Goal: Task Accomplishment & Management: Manage account settings

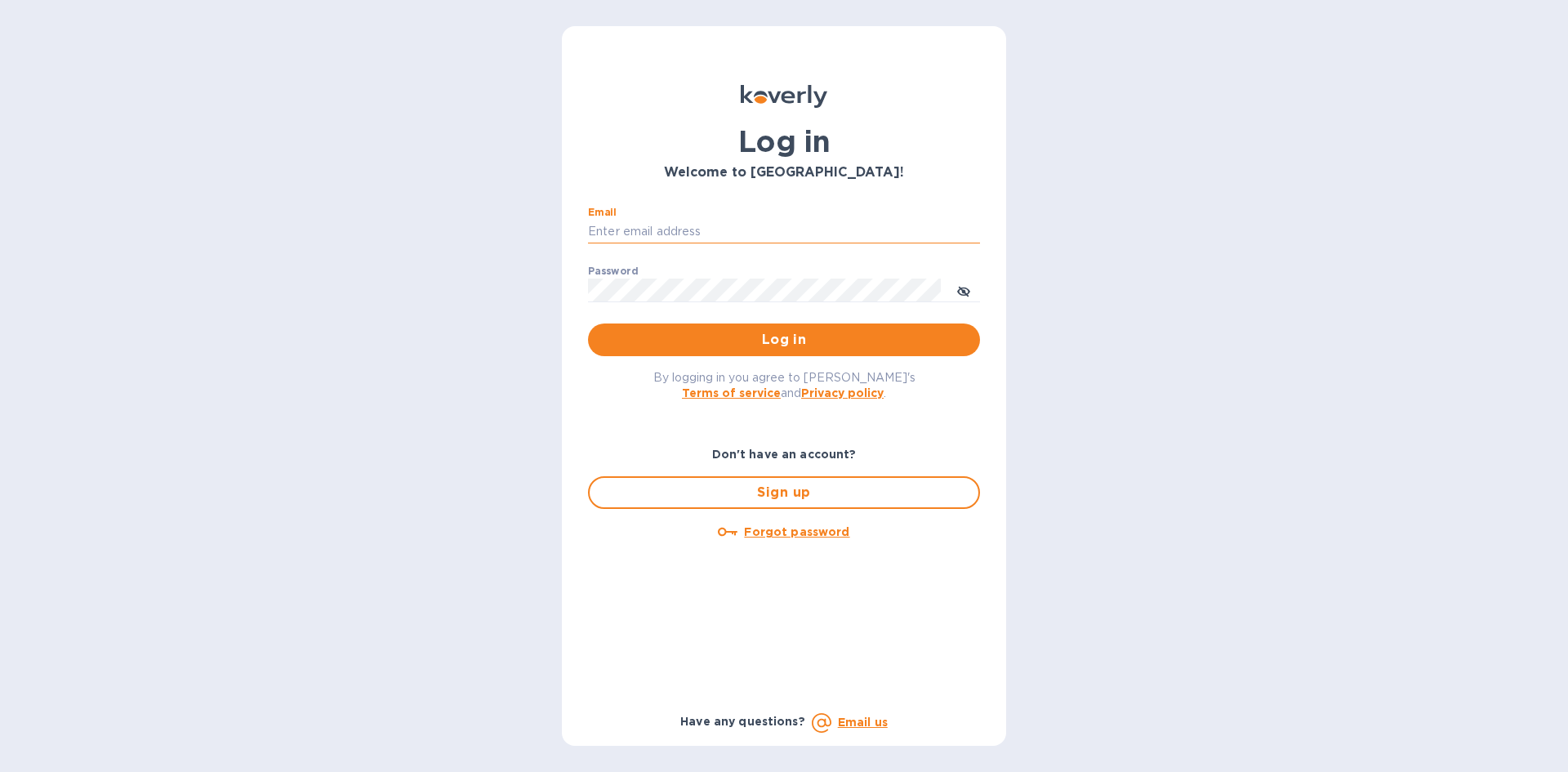
click at [688, 236] on input "Email" at bounding box center [784, 232] width 392 height 25
type input "[EMAIL_ADDRESS][DOMAIN_NAME]"
click at [588, 324] on button "Log in" at bounding box center [784, 340] width 392 height 33
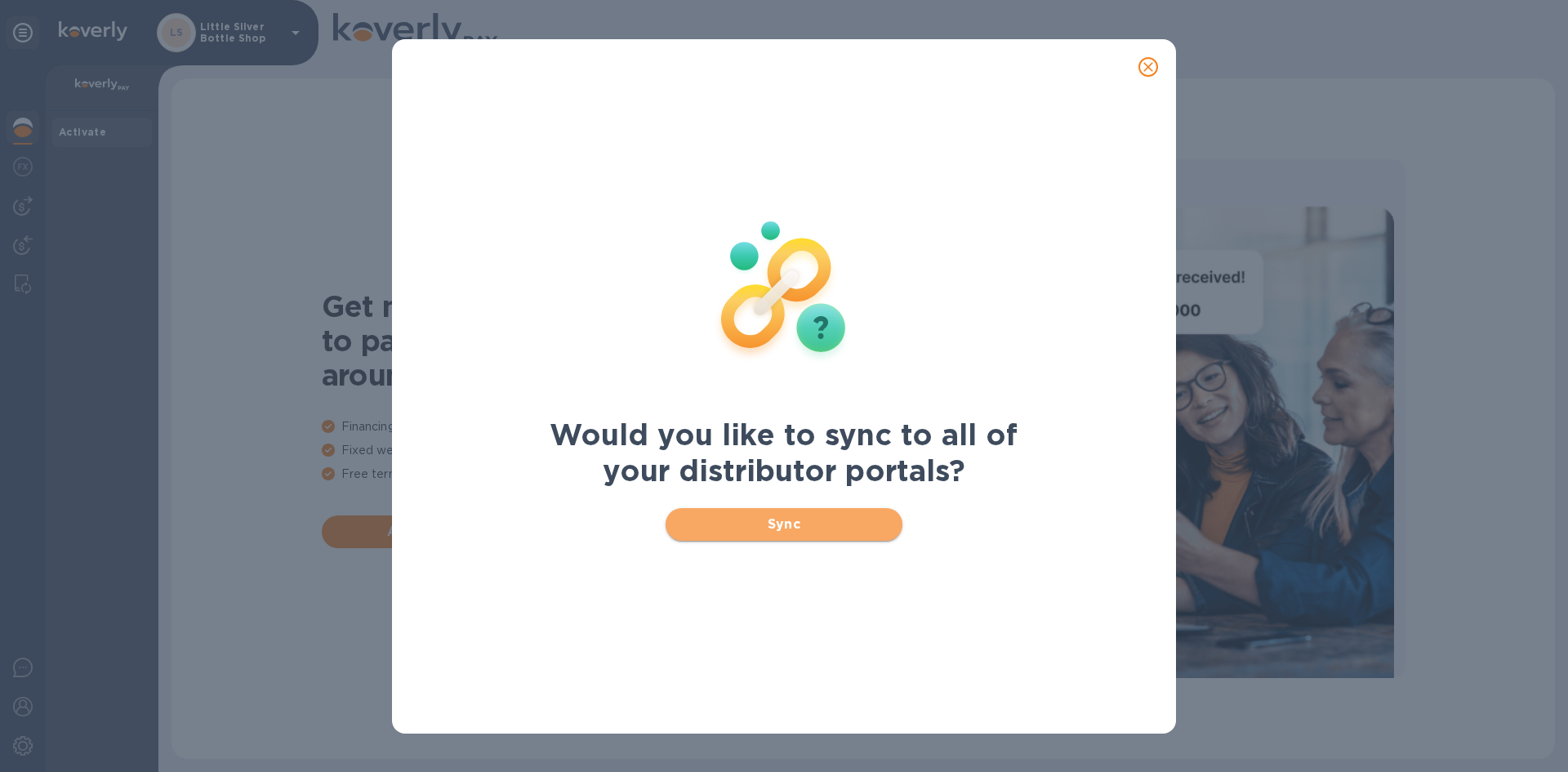
click at [803, 524] on span "Sync" at bounding box center [784, 524] width 212 height 19
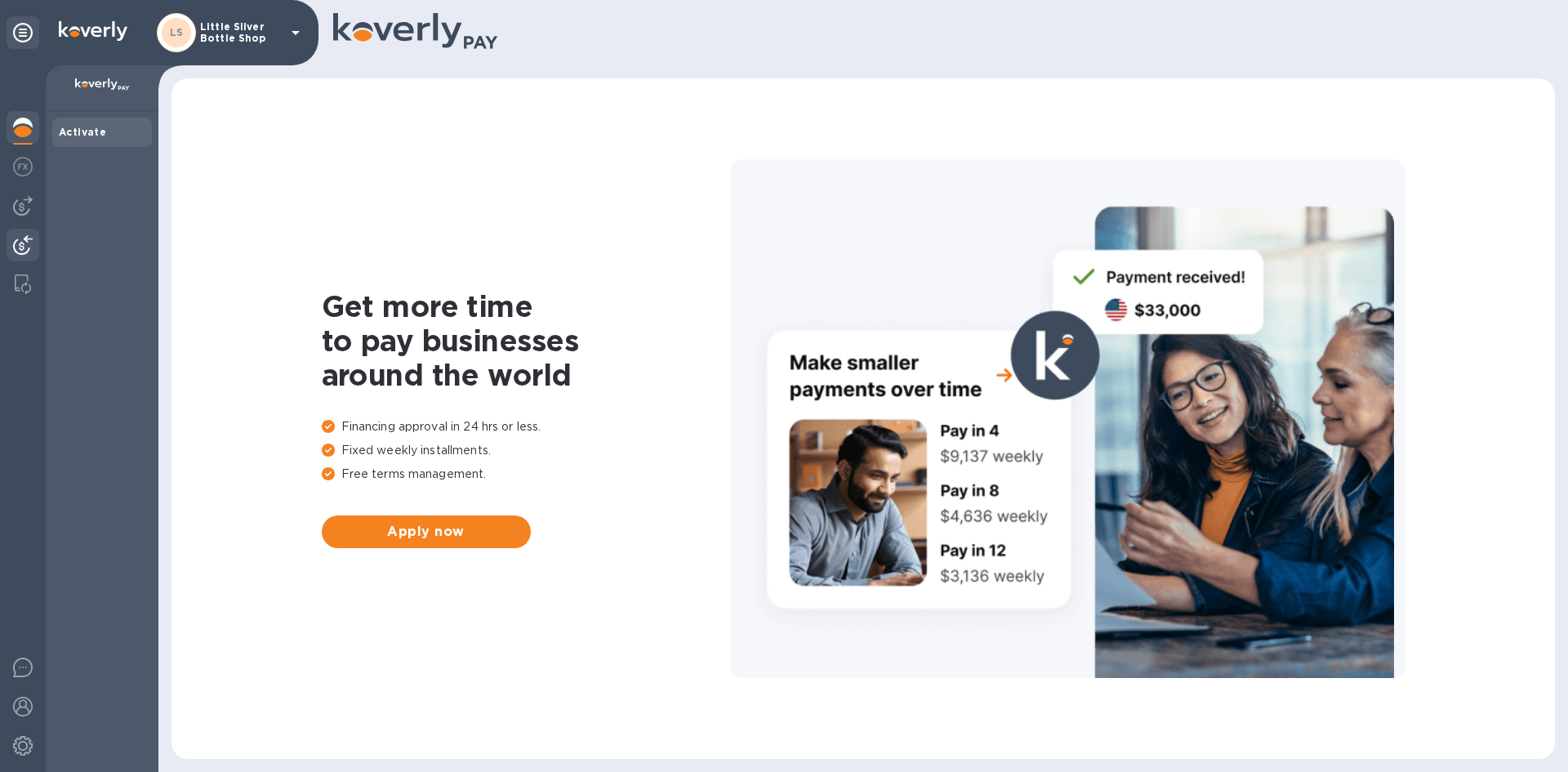
click at [22, 243] on img at bounding box center [23, 245] width 19 height 19
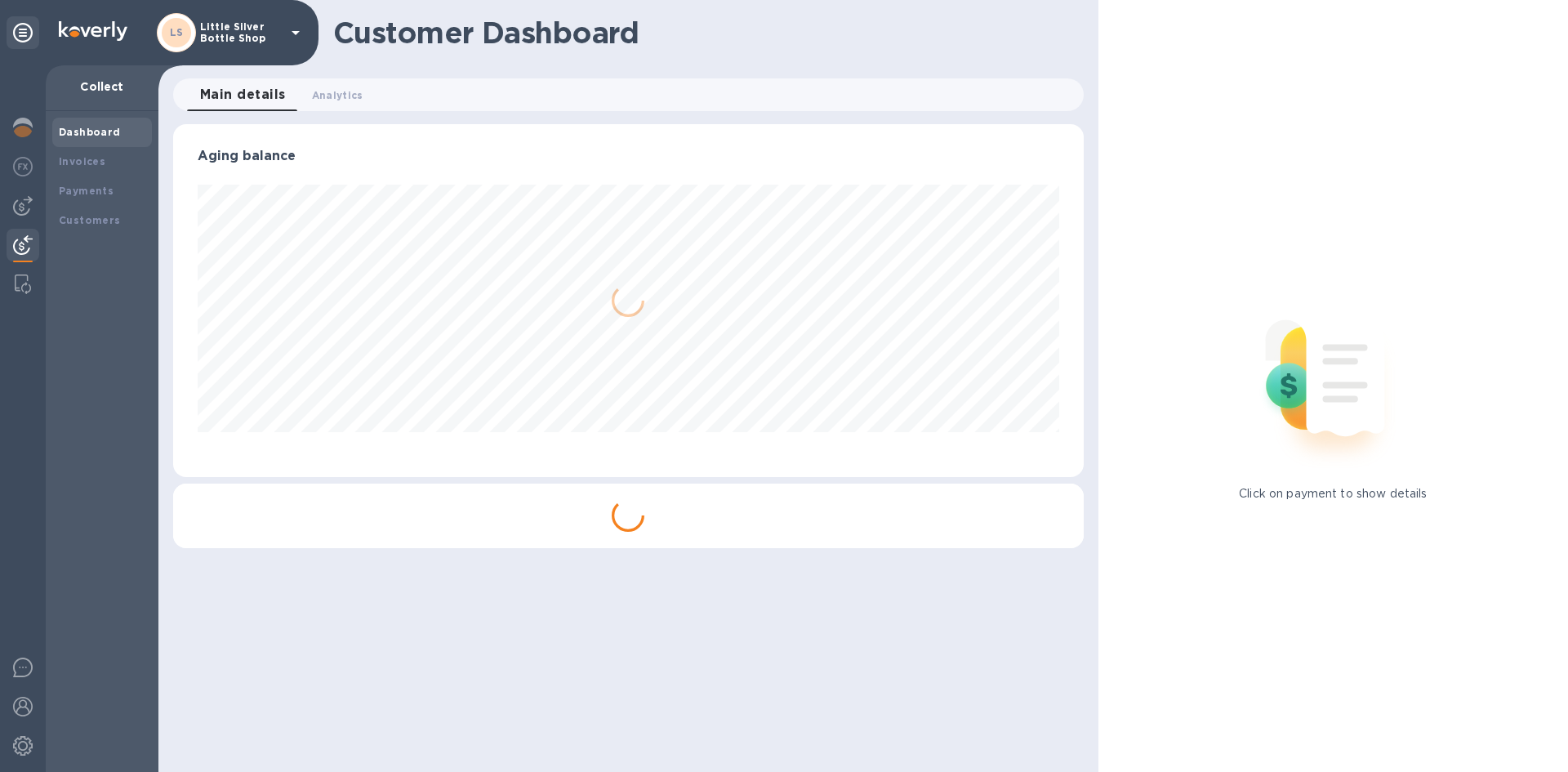
scroll to position [353, 910]
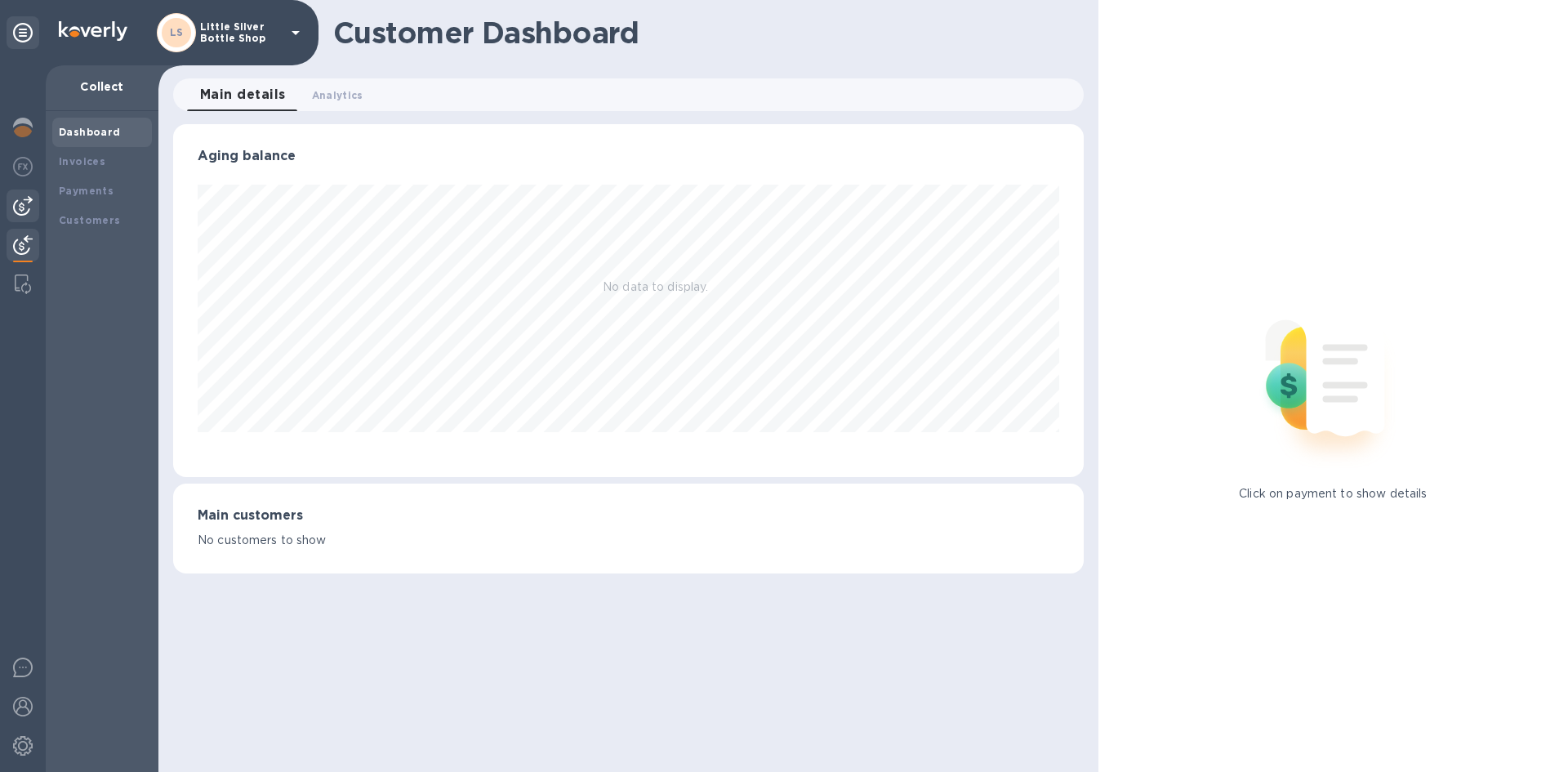
click at [27, 214] on img at bounding box center [23, 206] width 19 height 19
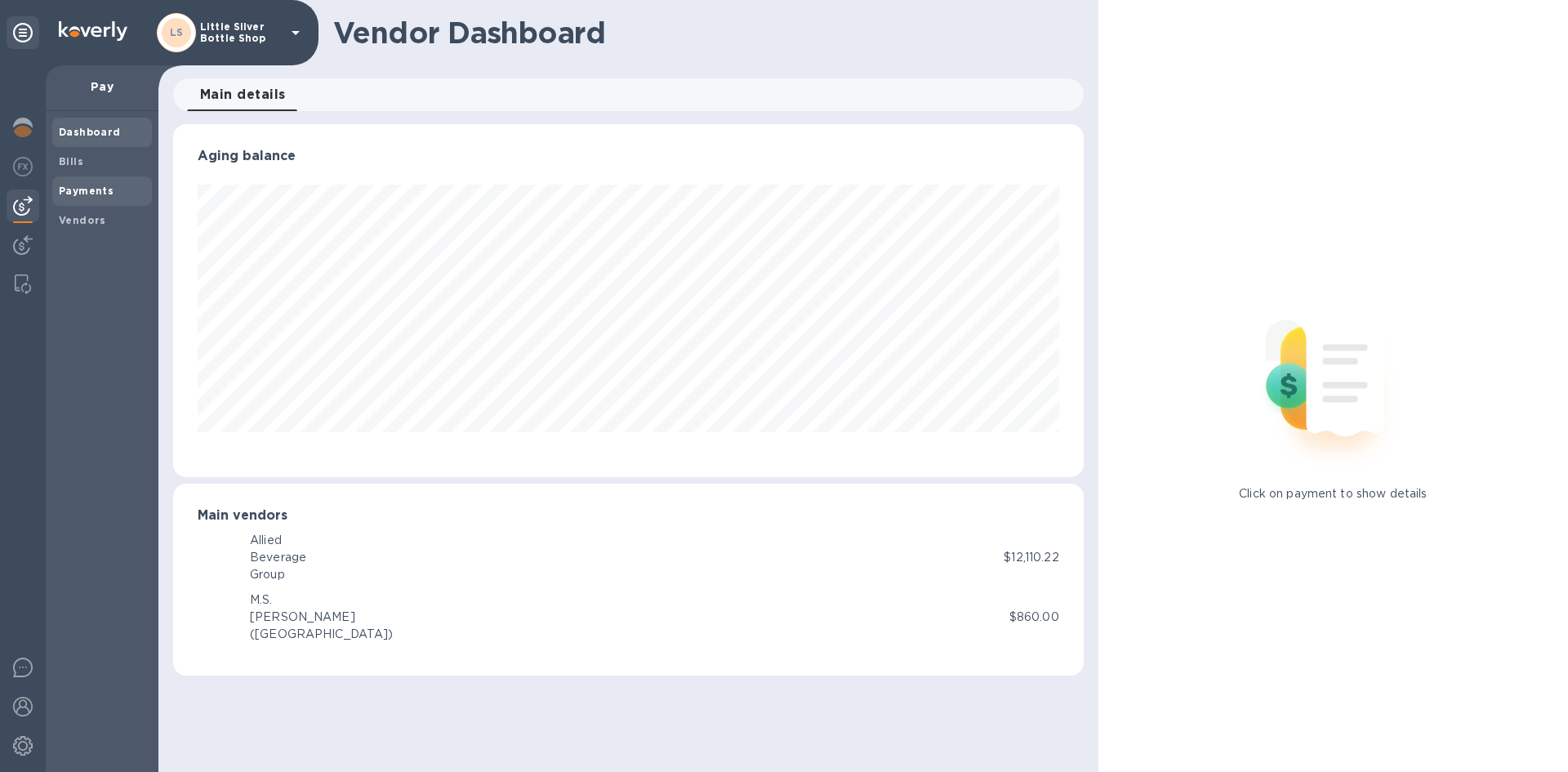
scroll to position [353, 910]
click at [85, 218] on b "Vendors" at bounding box center [83, 221] width 48 height 12
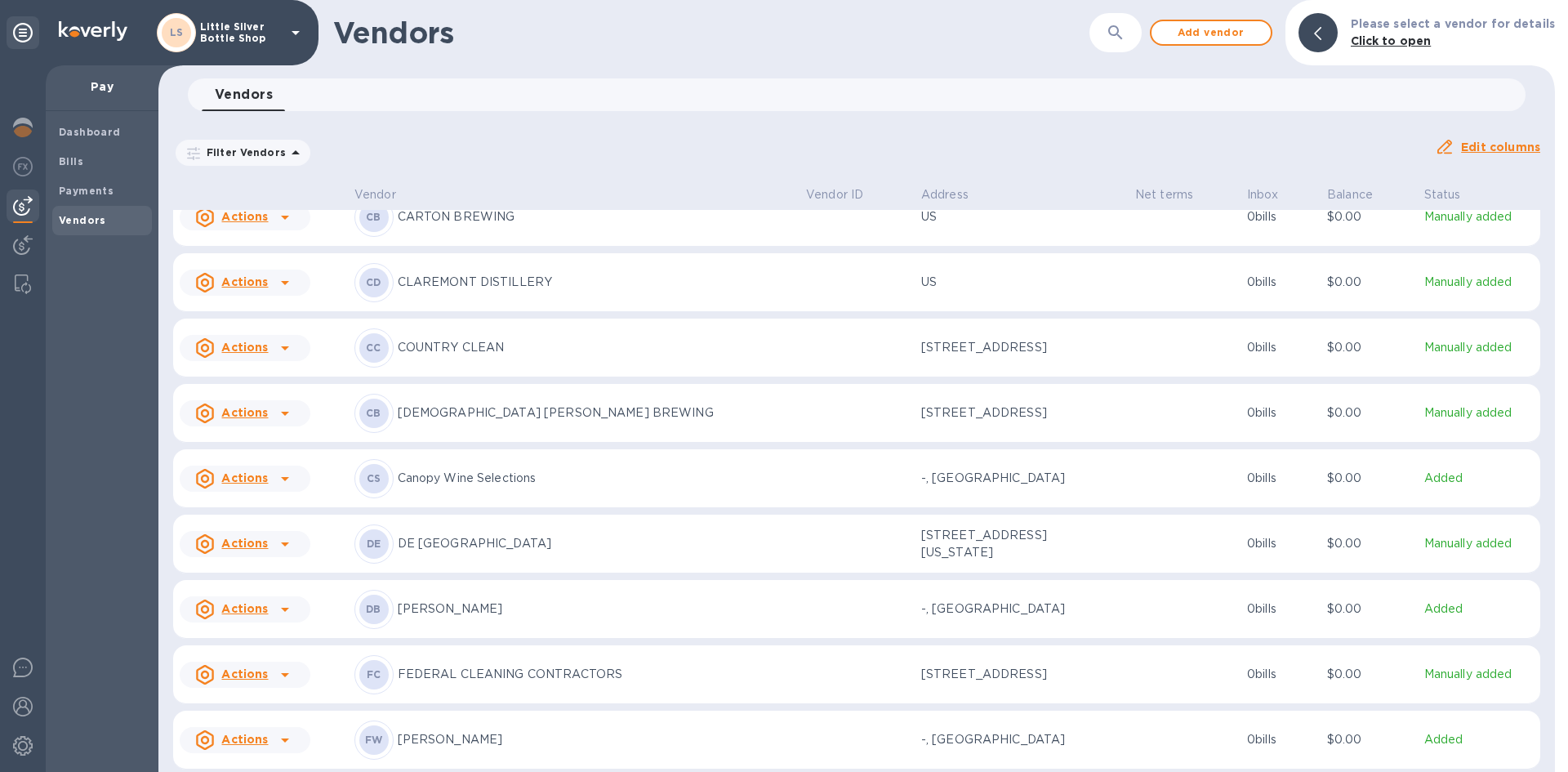
scroll to position [1437, 0]
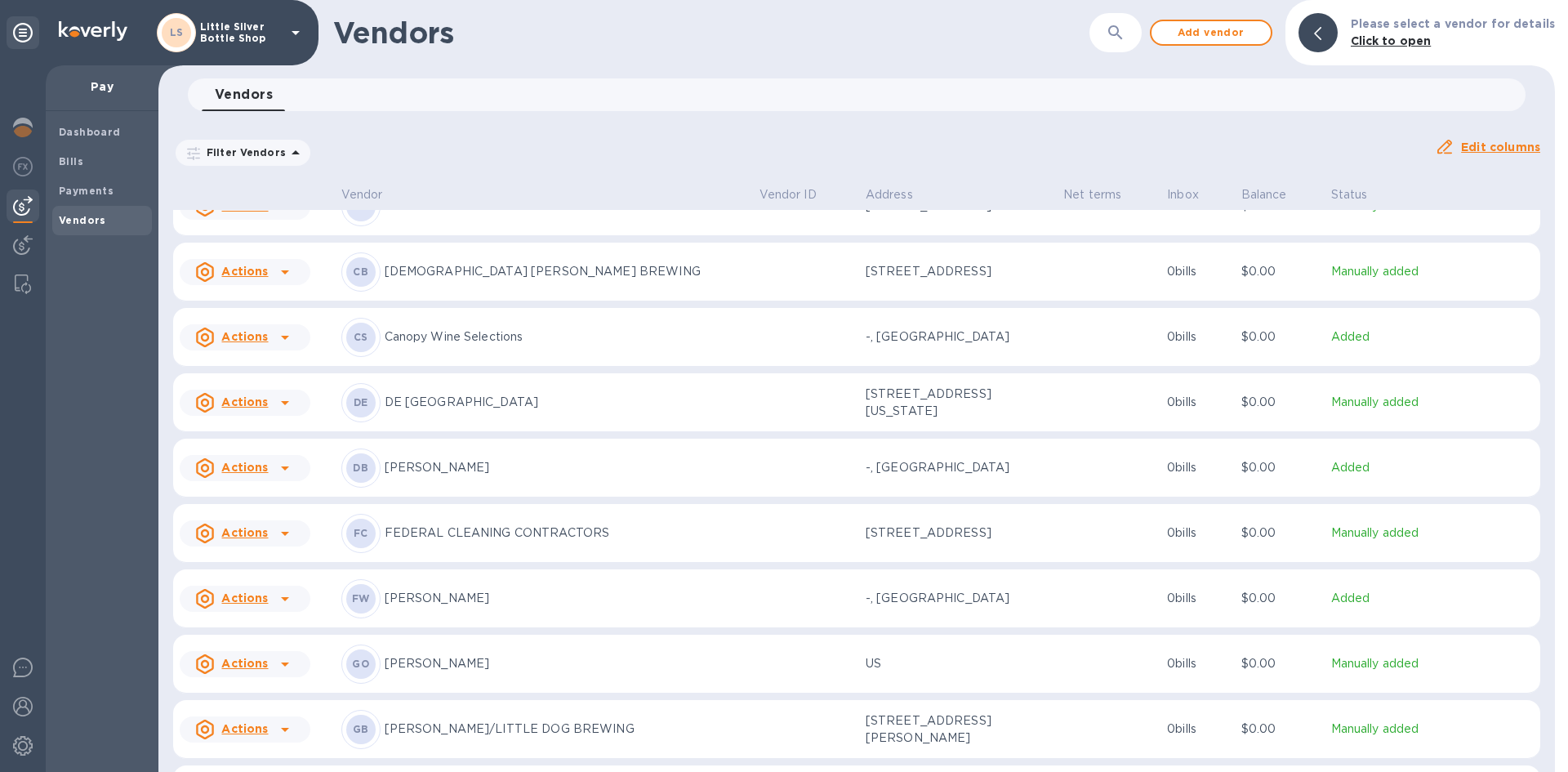
click at [450, 471] on p "David Bowler" at bounding box center [566, 467] width 362 height 17
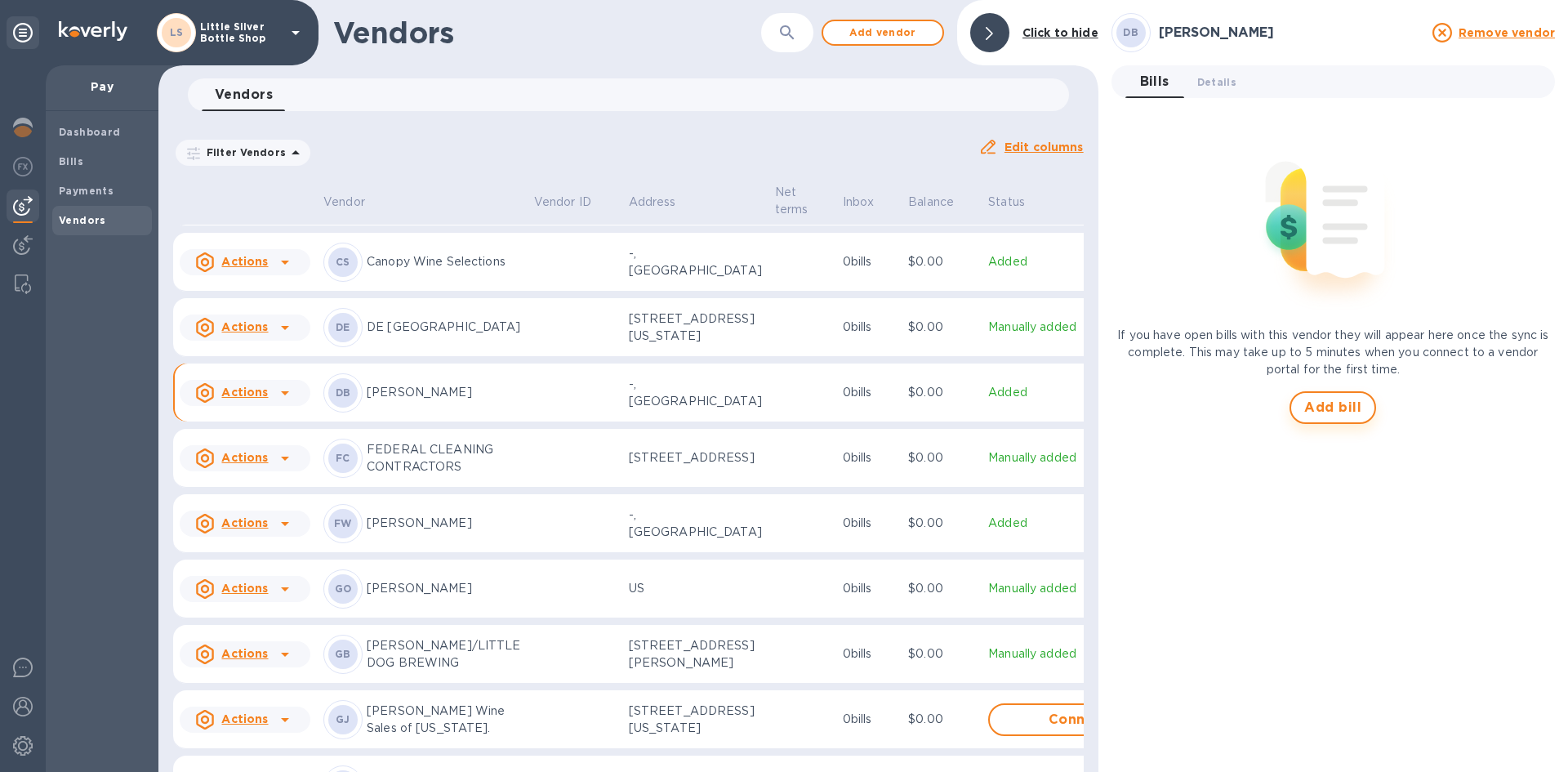
click at [1323, 401] on span "Add bill" at bounding box center [1332, 408] width 57 height 19
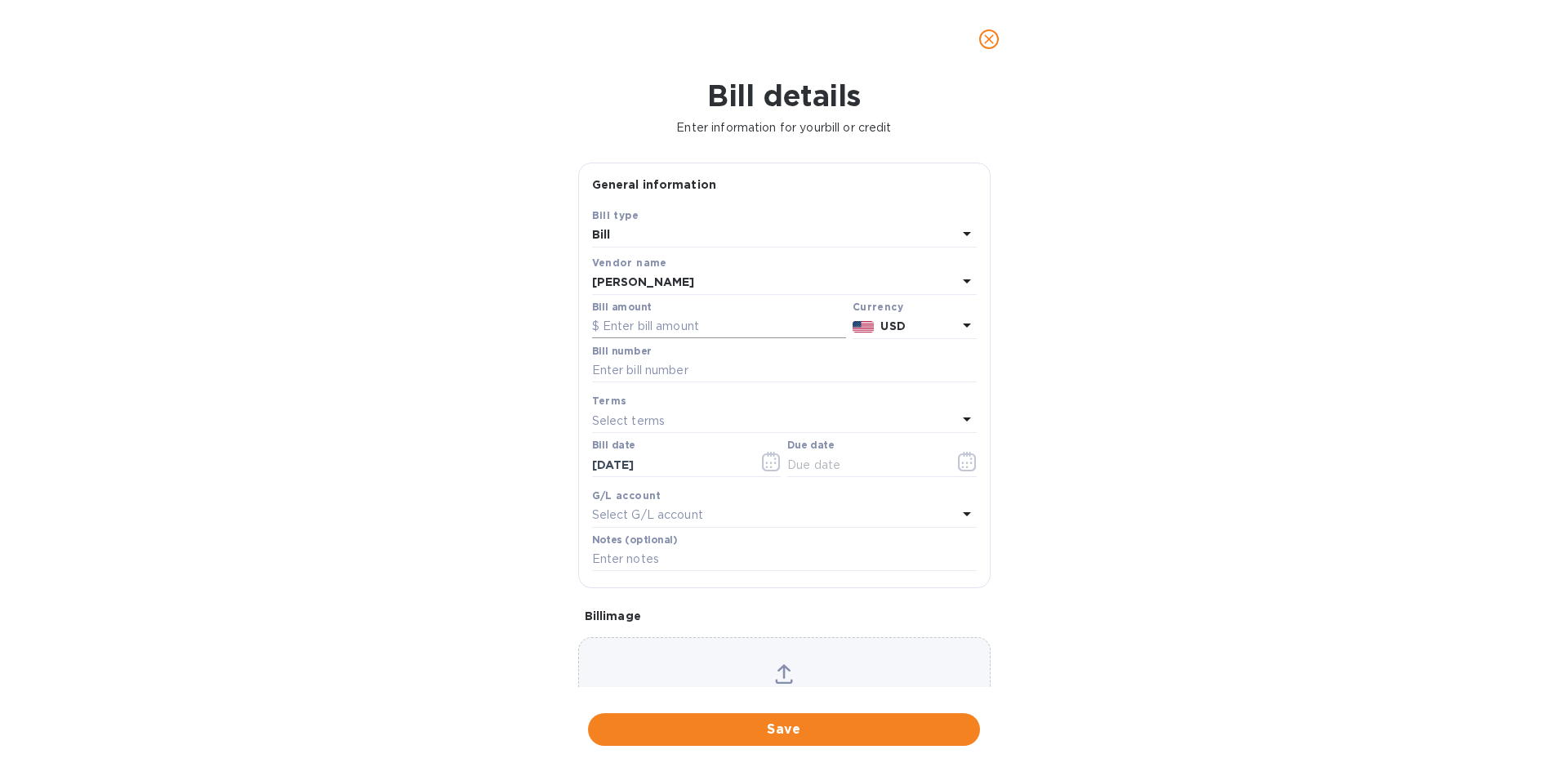
click at [722, 321] on input "text" at bounding box center [719, 326] width 254 height 25
type input "694.00"
click at [693, 373] on input "text" at bounding box center [784, 371] width 385 height 25
type input "600782"
click at [654, 418] on p "Select terms" at bounding box center [628, 420] width 73 height 17
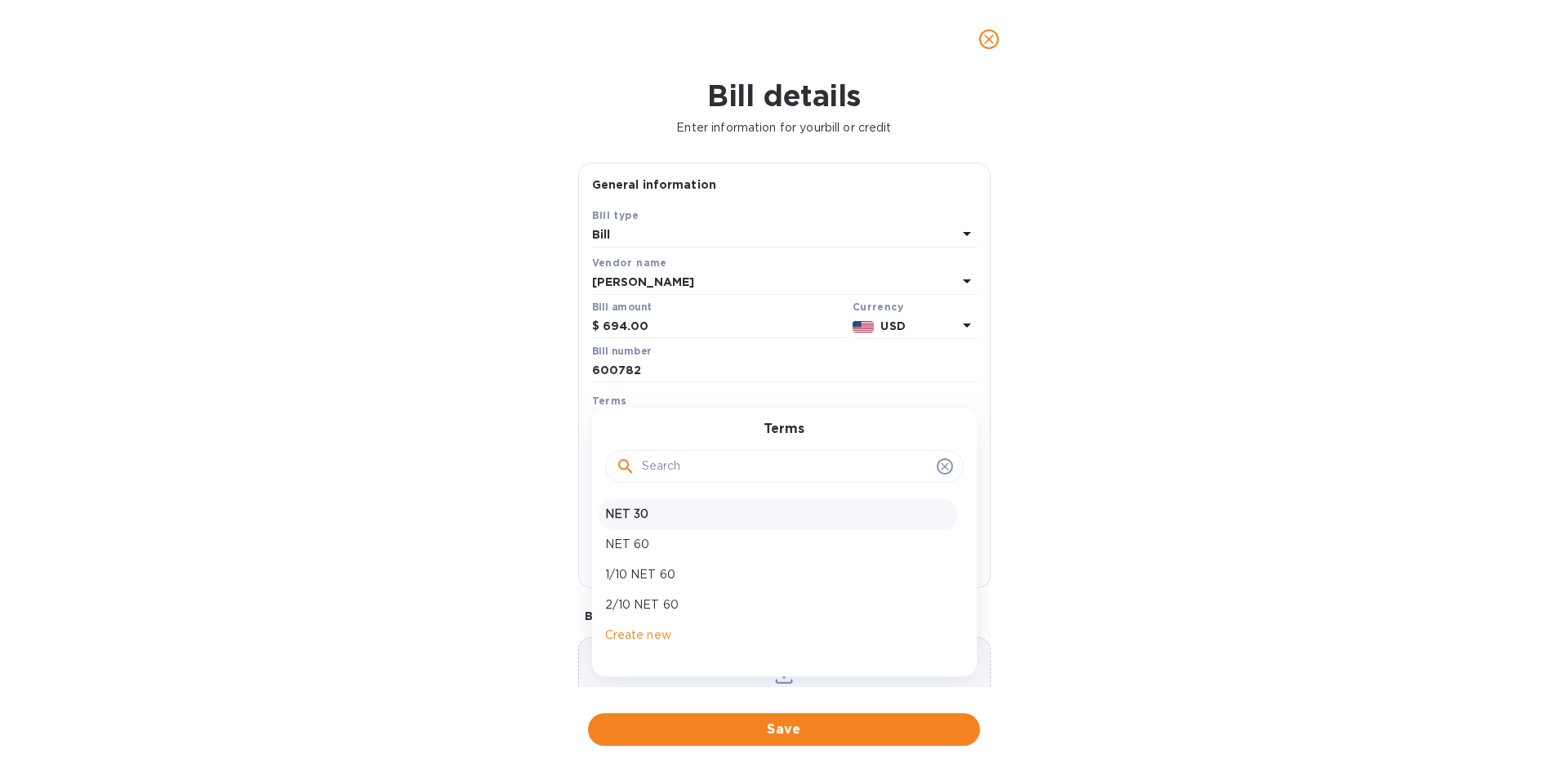
click at [634, 509] on p "NET 30" at bounding box center [778, 513] width 346 height 17
type input "10/10/2025"
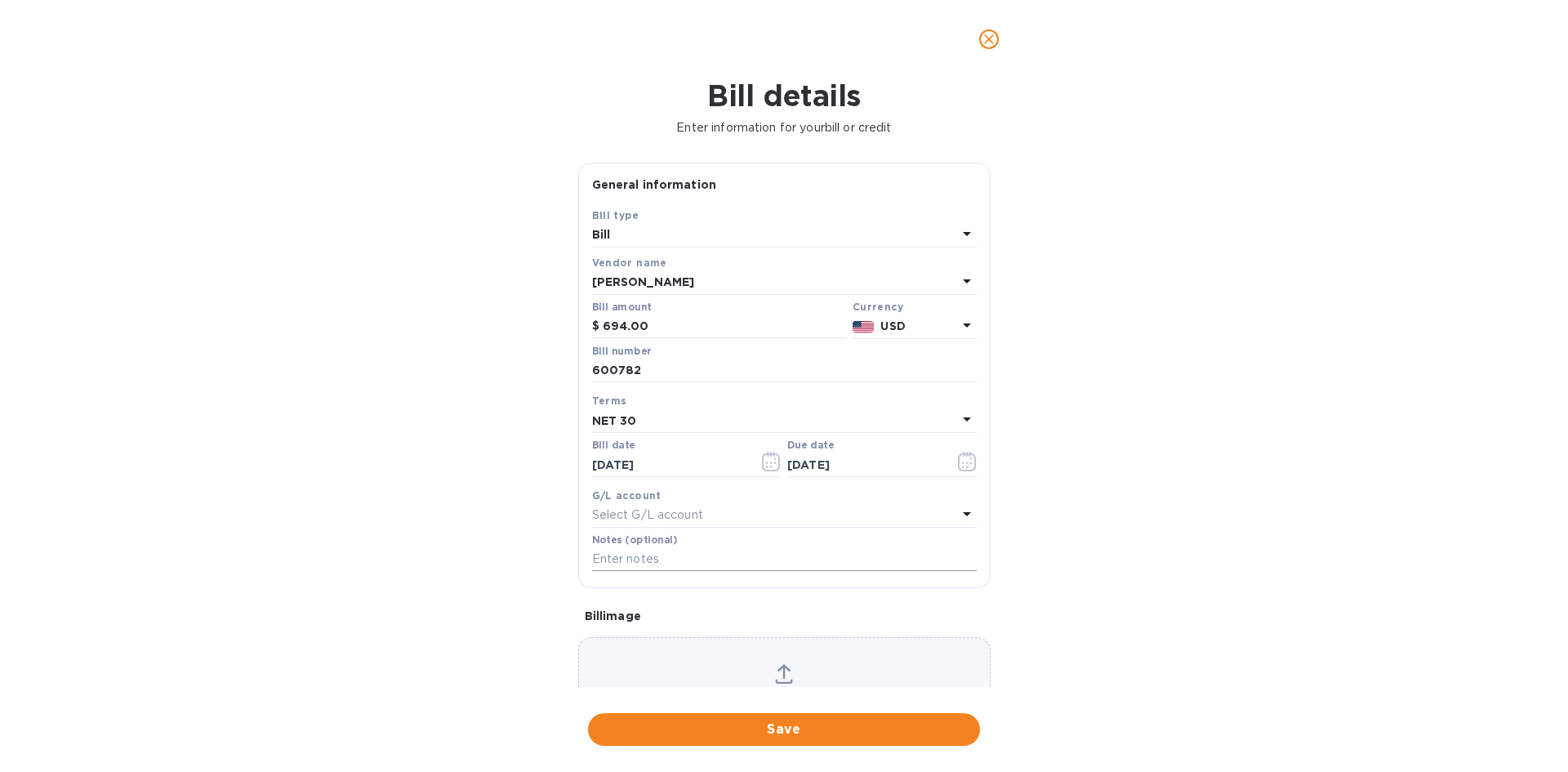
click at [634, 564] on input "text" at bounding box center [784, 559] width 385 height 25
type input "1-29933"
click at [846, 723] on span "Save" at bounding box center [784, 730] width 366 height 19
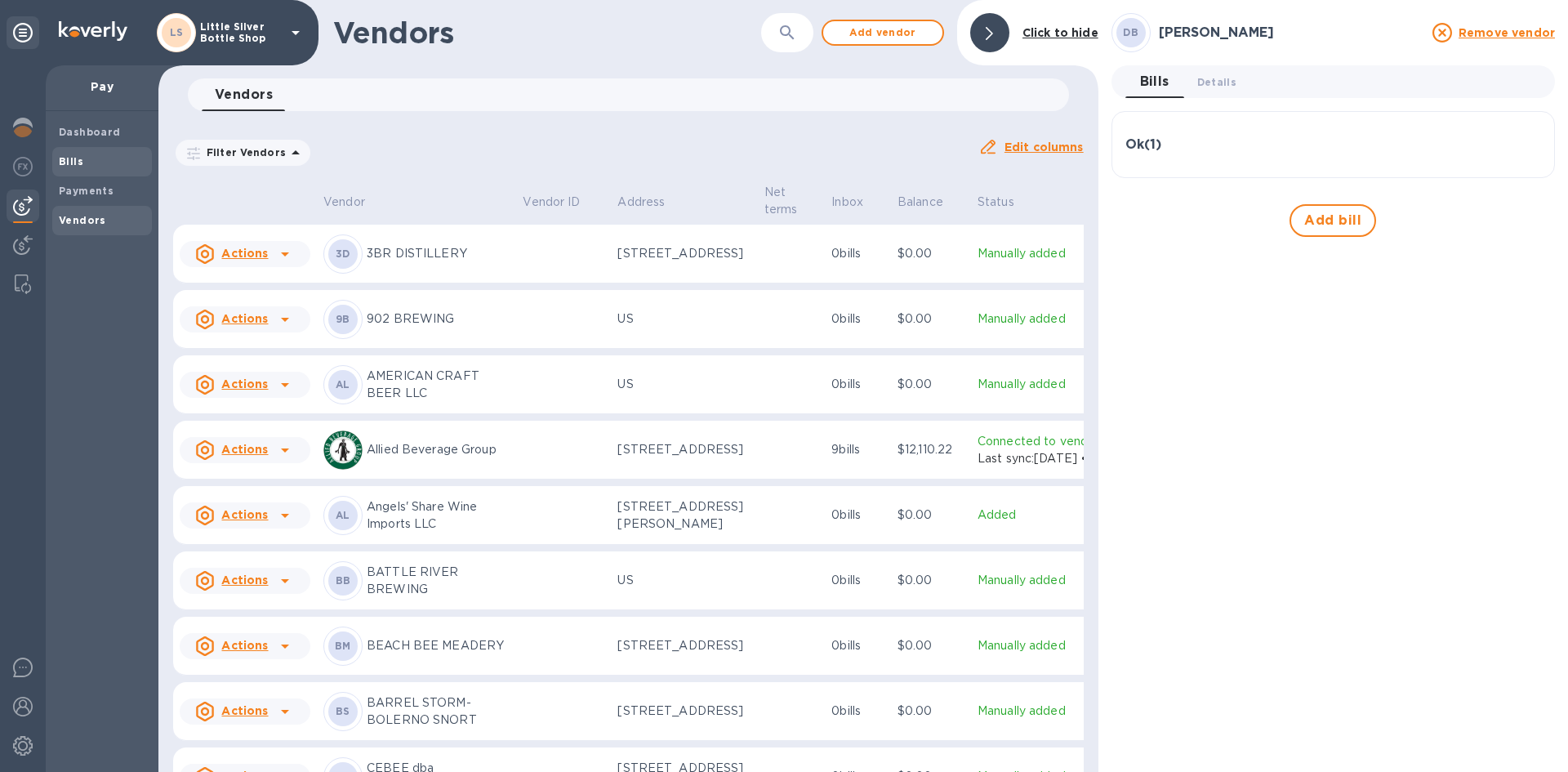
click at [86, 166] on span "Bills" at bounding box center [102, 161] width 86 height 17
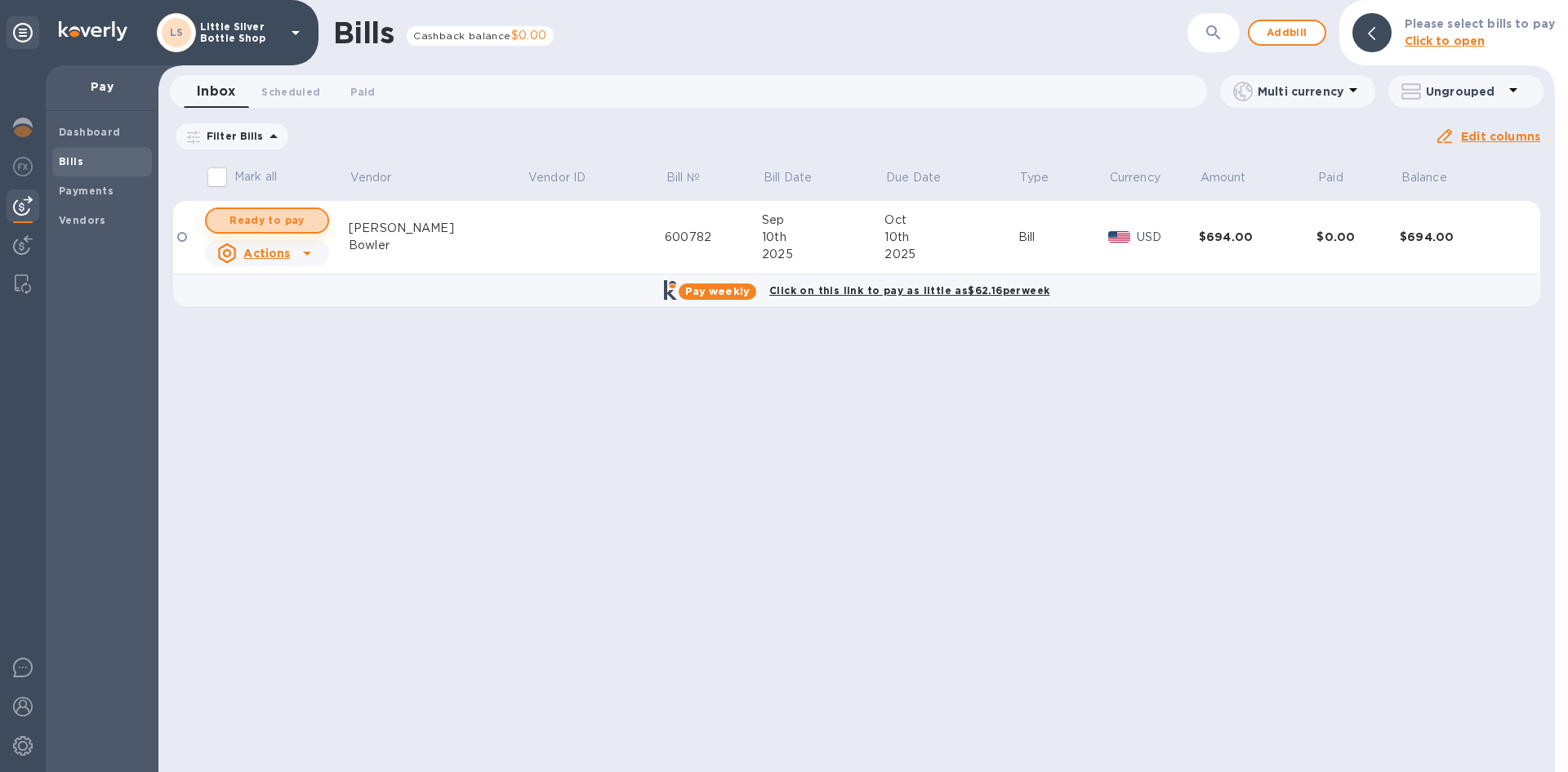
click at [257, 221] on span "Ready to pay" at bounding box center [266, 221] width 94 height 19
checkbox input "true"
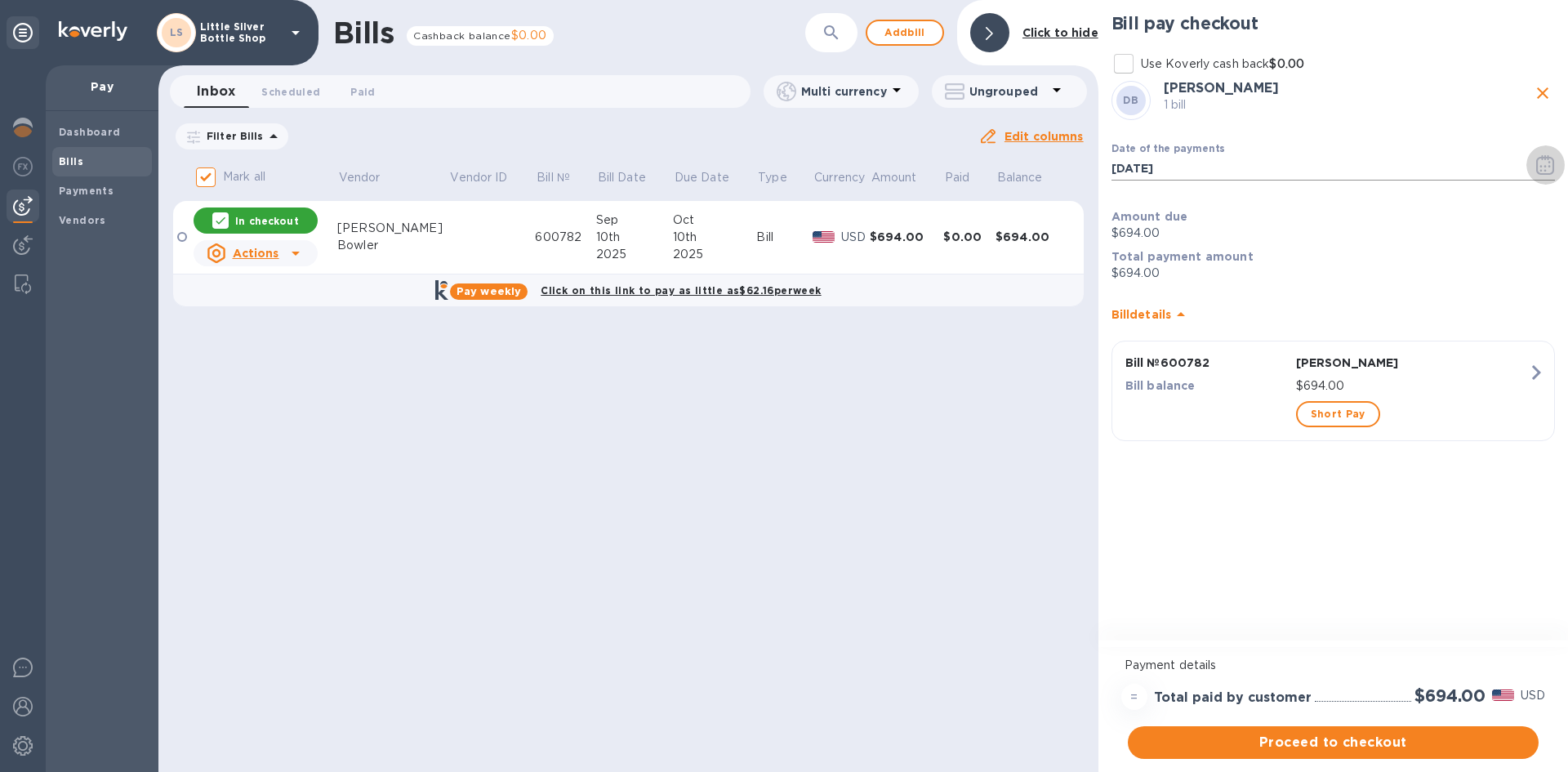
click at [1545, 166] on icon "button" at bounding box center [1545, 166] width 3 height 3
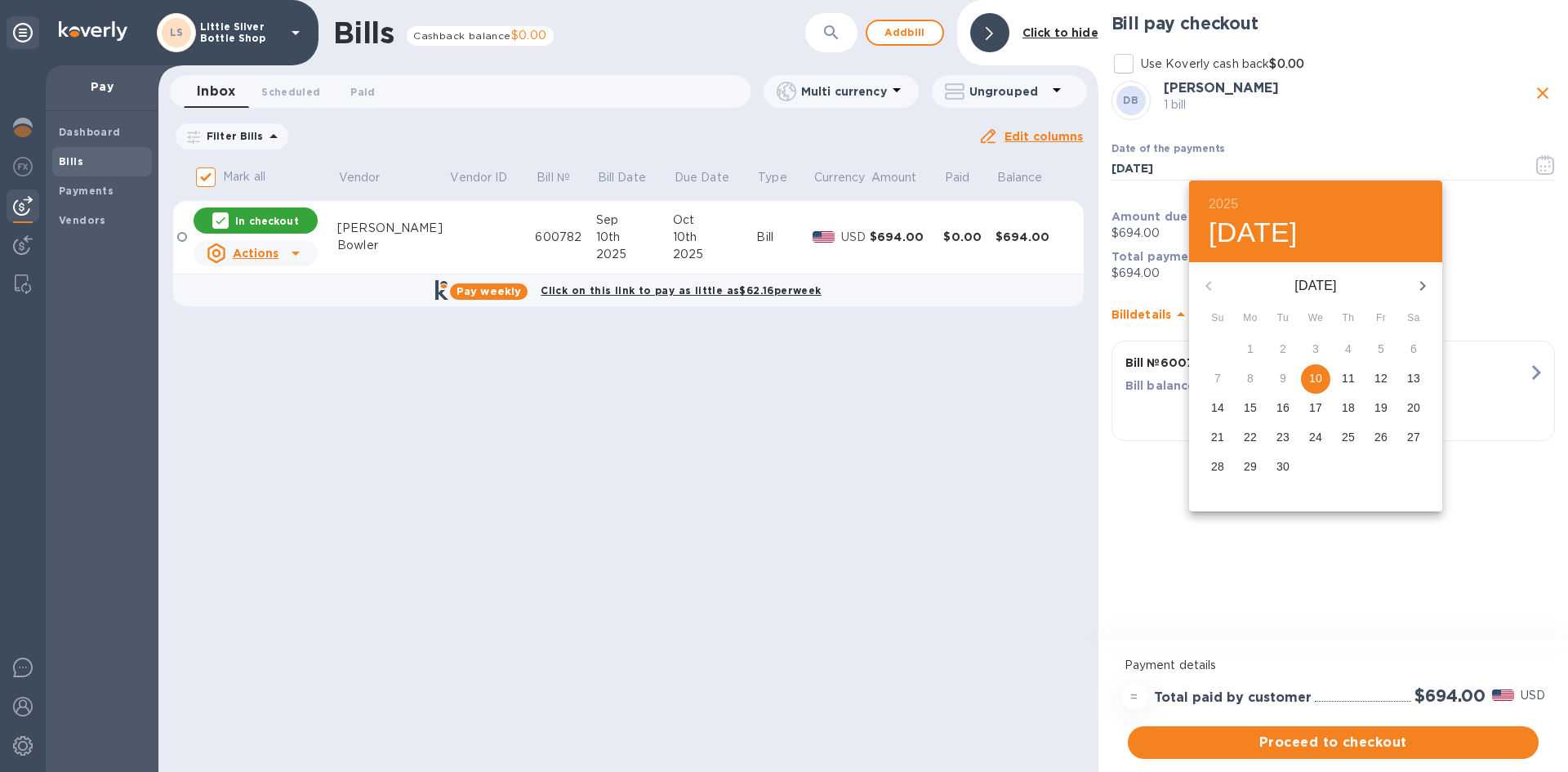
click at [1418, 290] on icon "button" at bounding box center [1422, 286] width 19 height 19
click at [1347, 350] on p "2" at bounding box center [1348, 349] width 6 height 17
type input "10/02/2025"
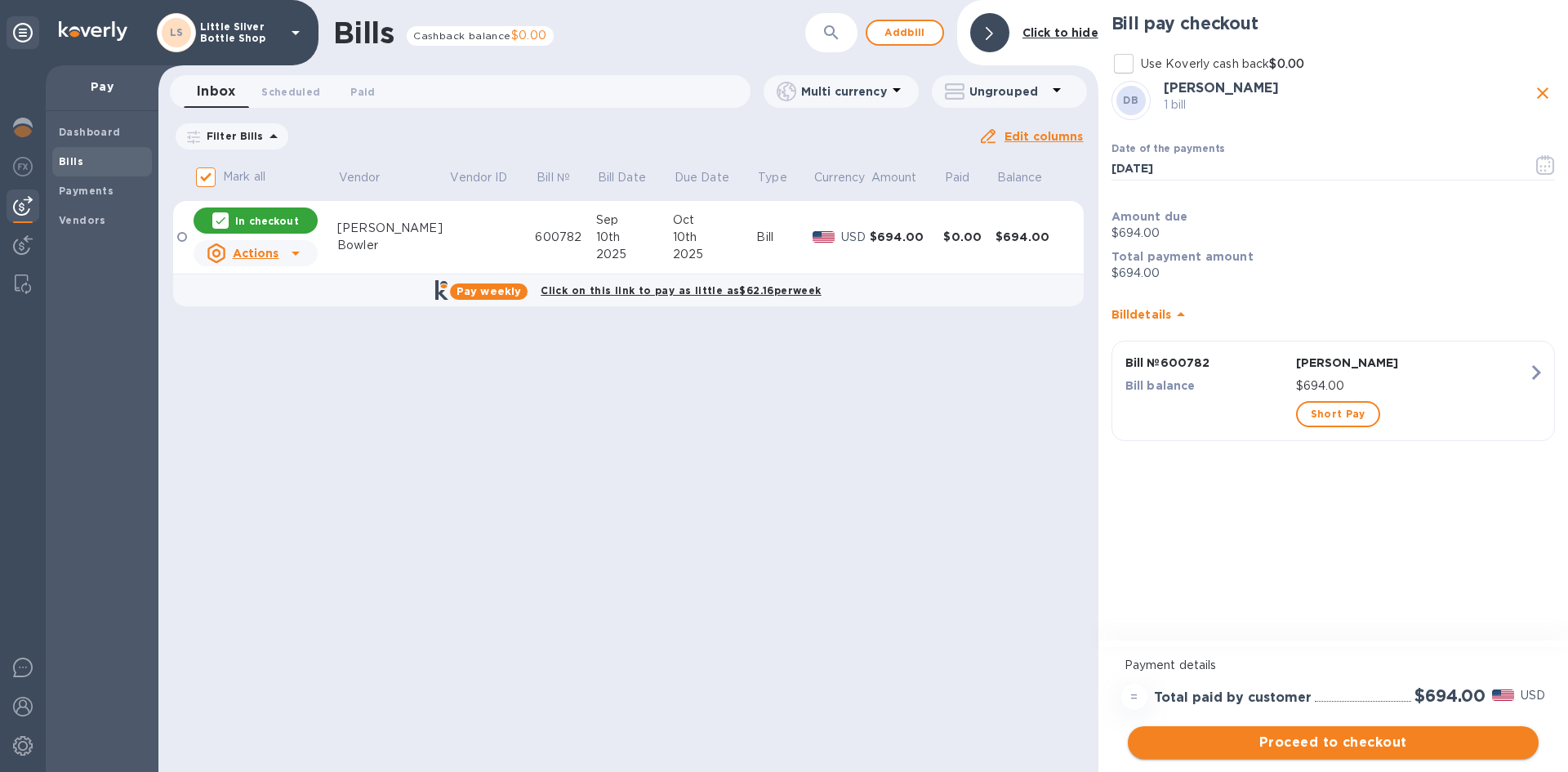
click at [1405, 747] on span "Proceed to checkout" at bounding box center [1333, 742] width 385 height 19
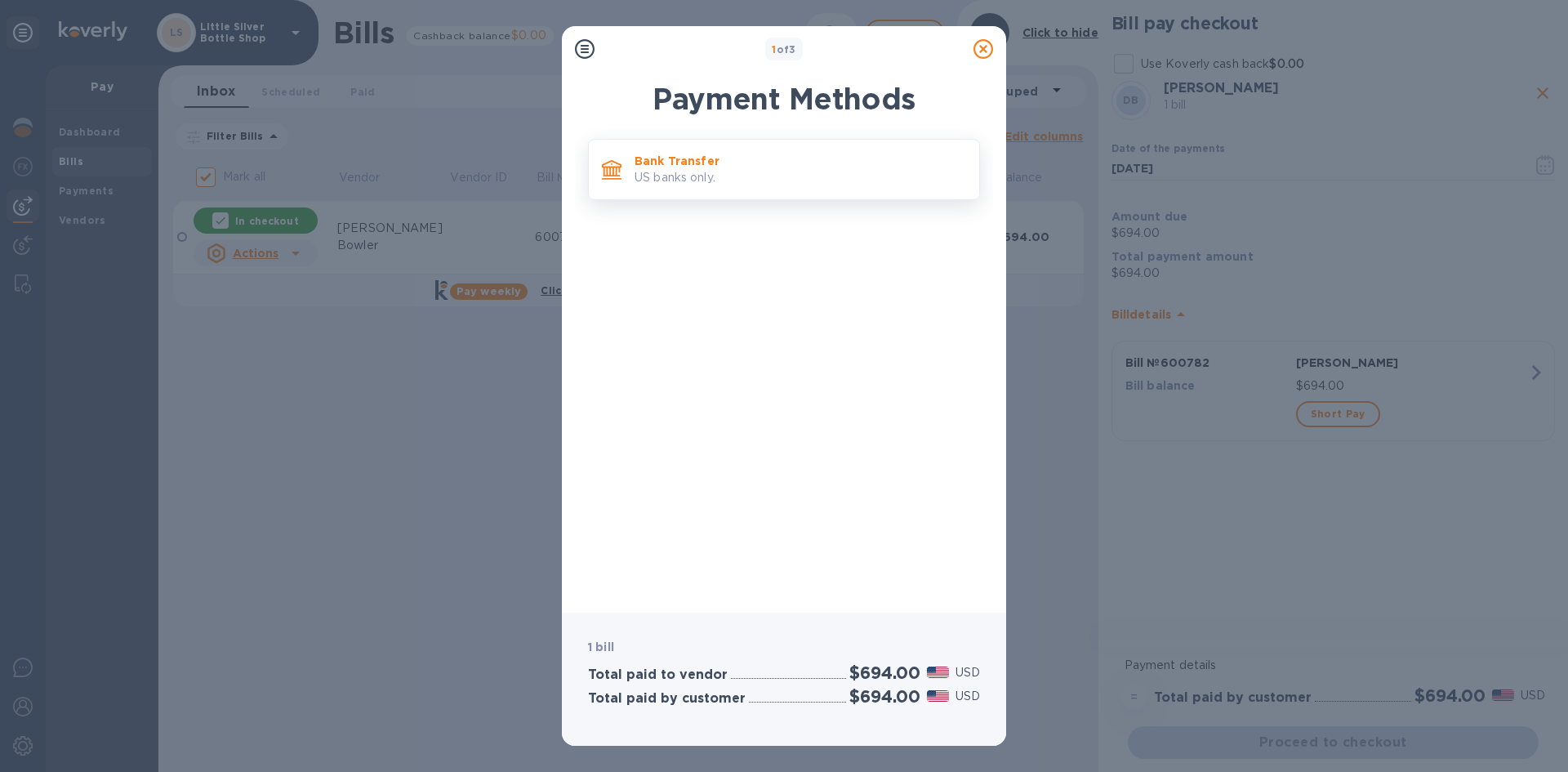
click at [844, 179] on p "US banks only." at bounding box center [800, 177] width 332 height 17
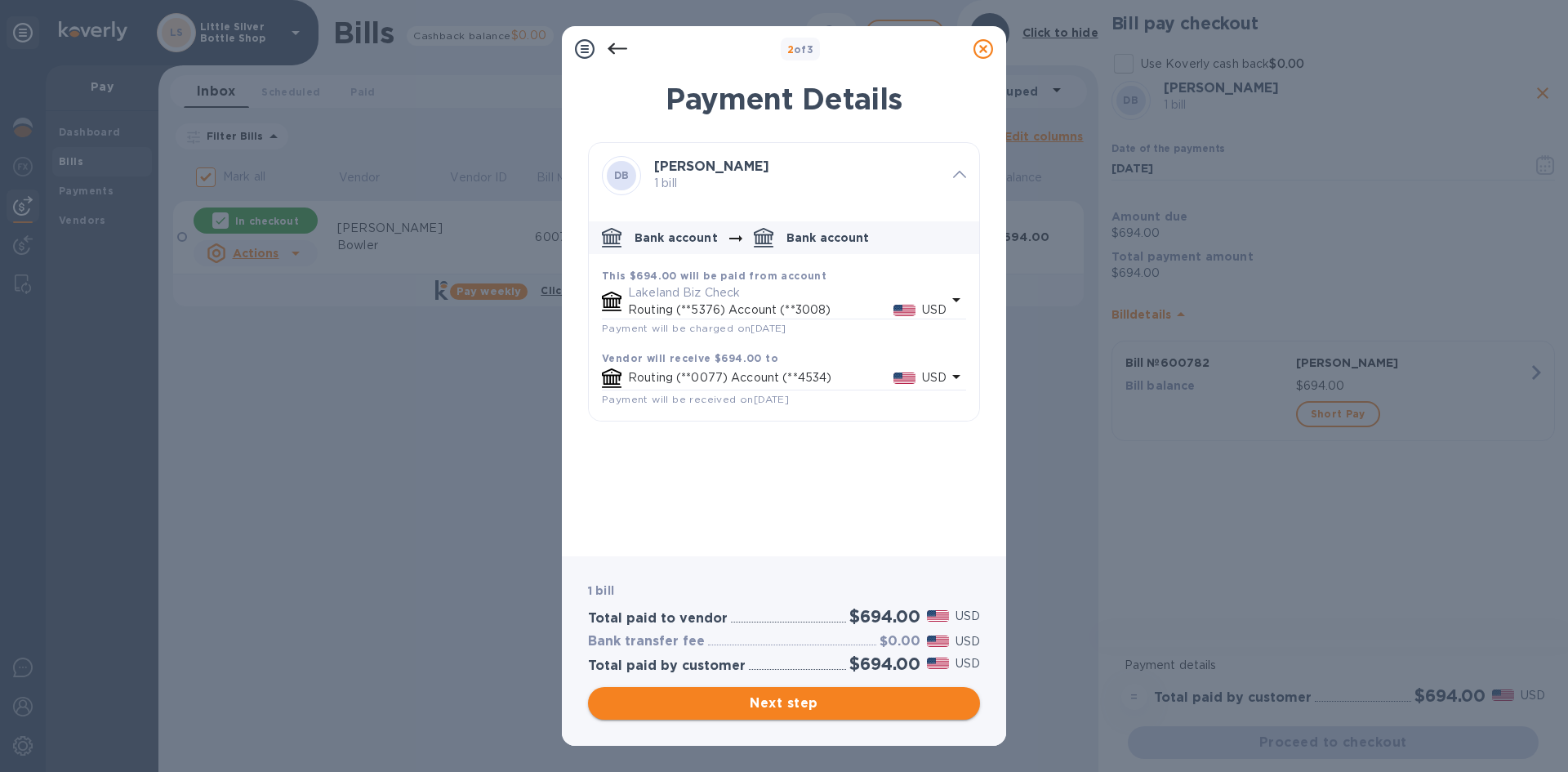
click at [914, 700] on span "Next step" at bounding box center [784, 703] width 366 height 19
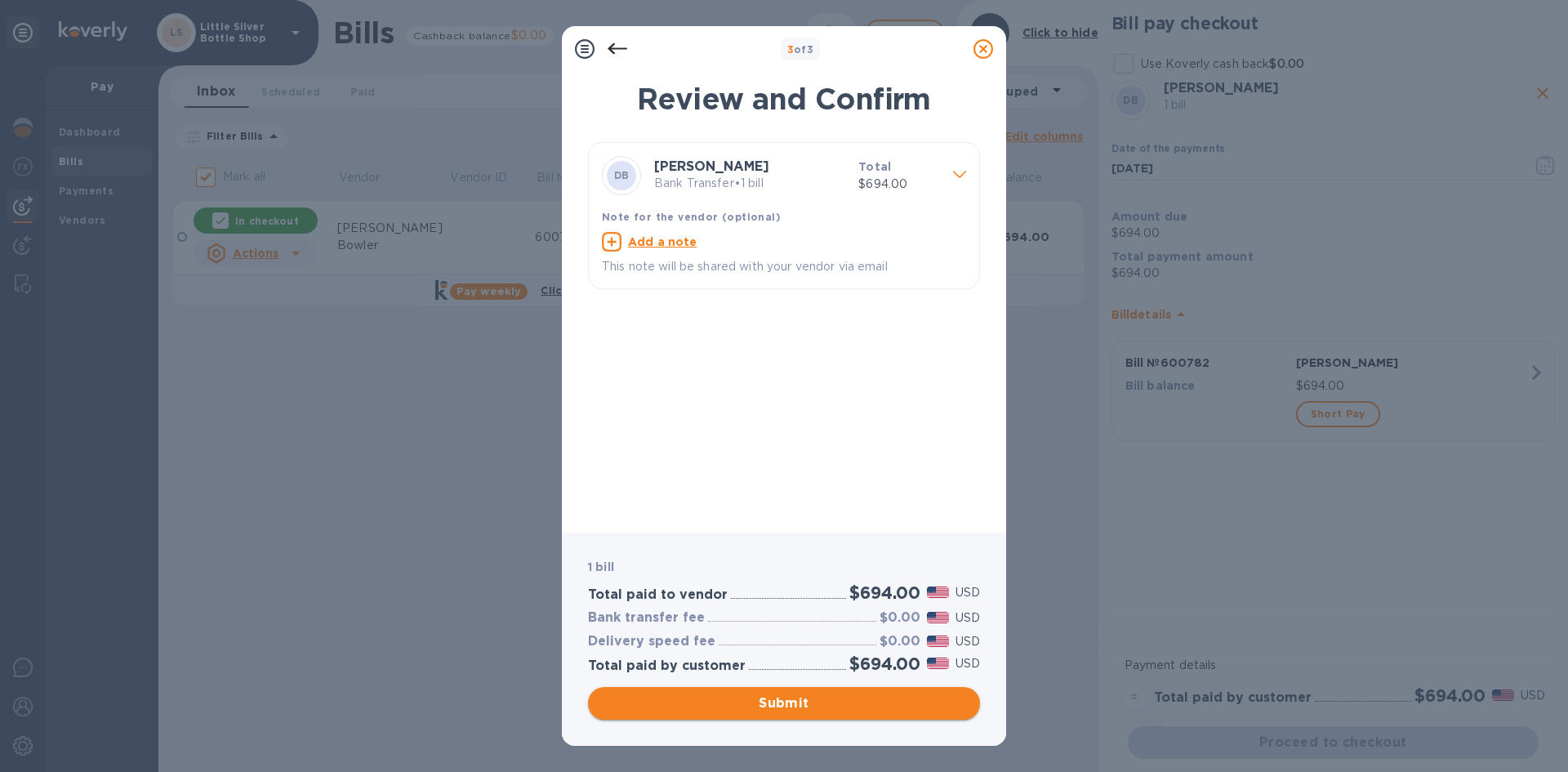
click at [914, 700] on span "Submit" at bounding box center [784, 703] width 366 height 19
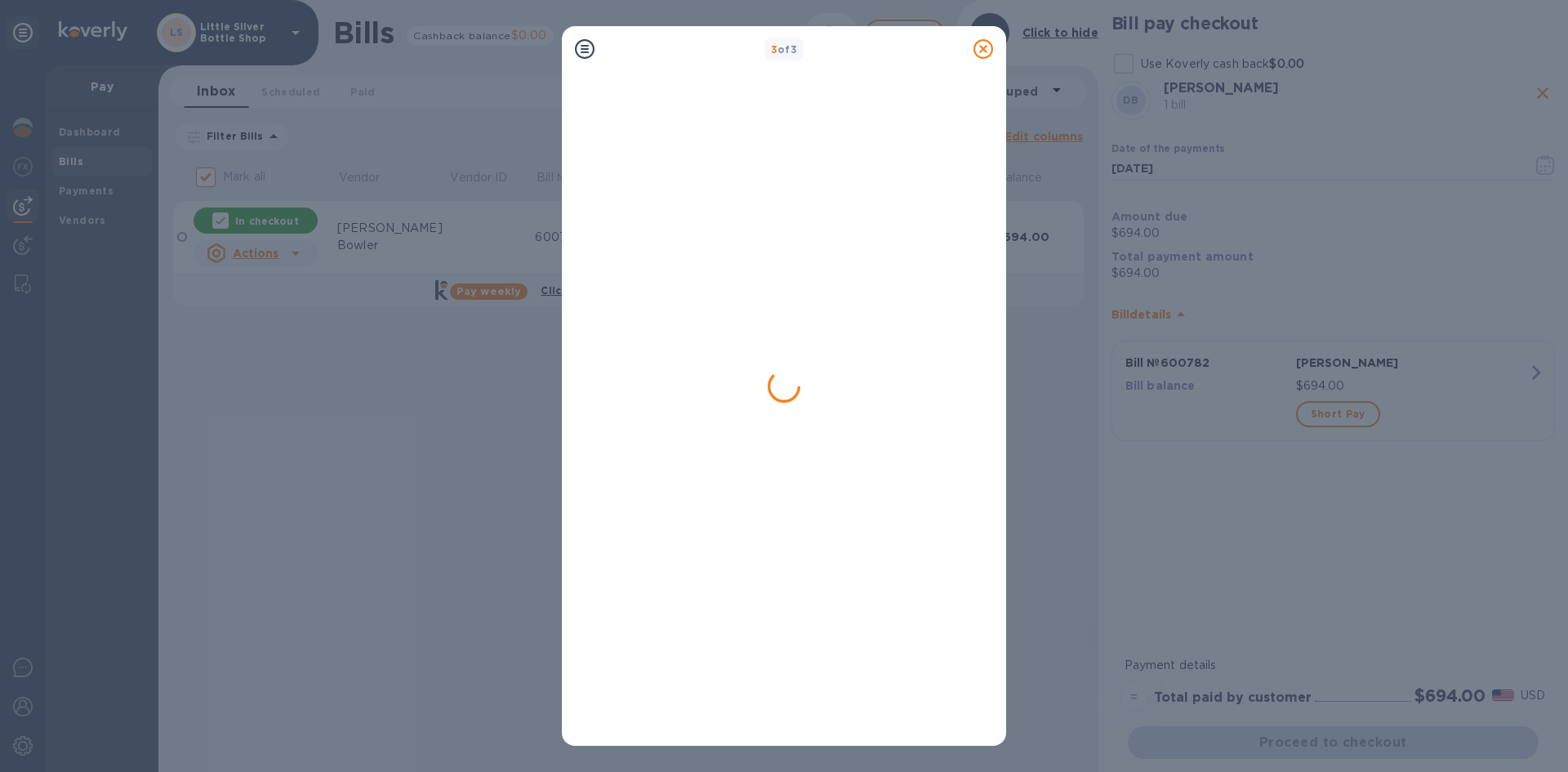
checkbox input "false"
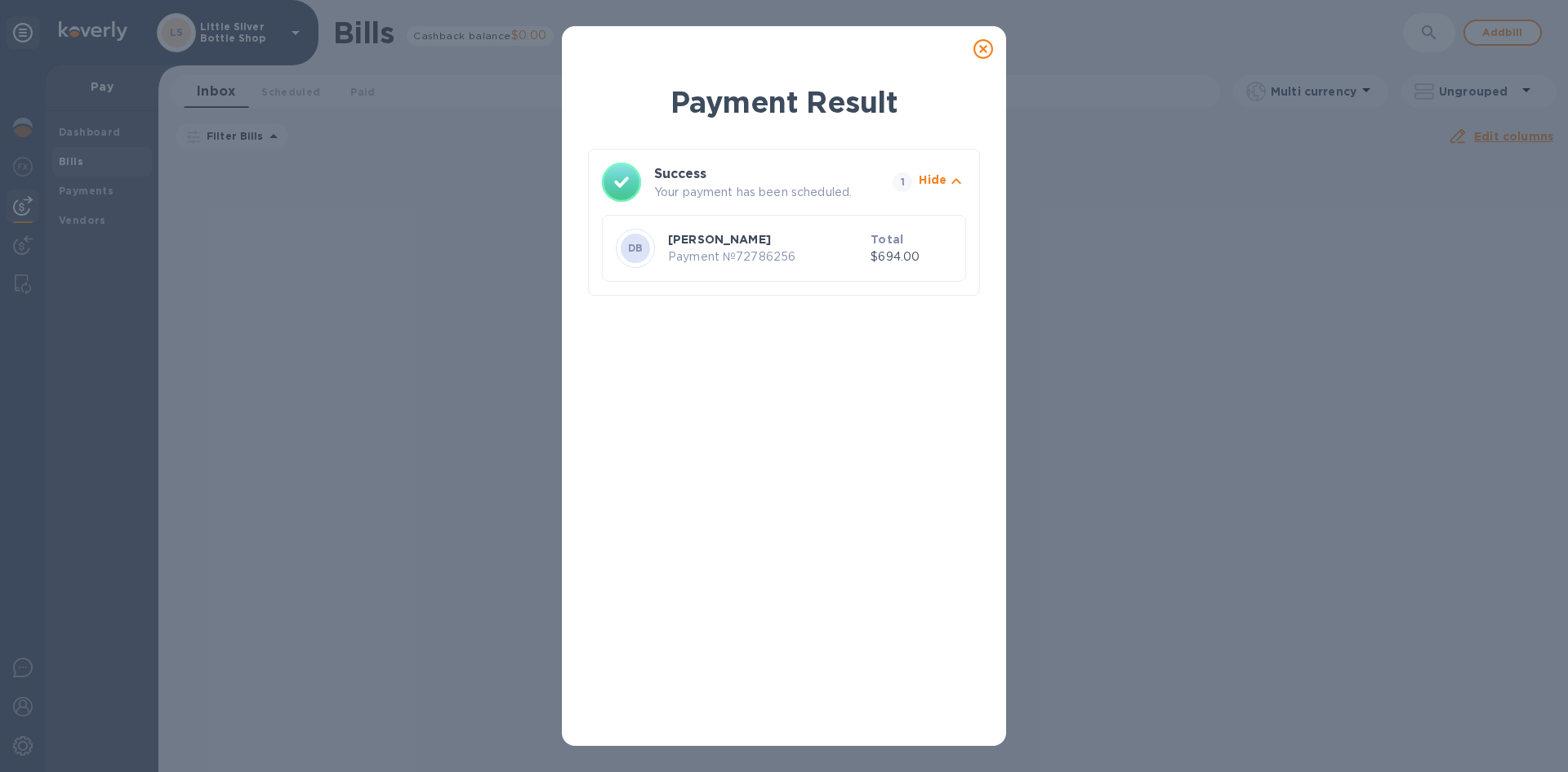
click at [982, 49] on icon at bounding box center [983, 49] width 19 height 19
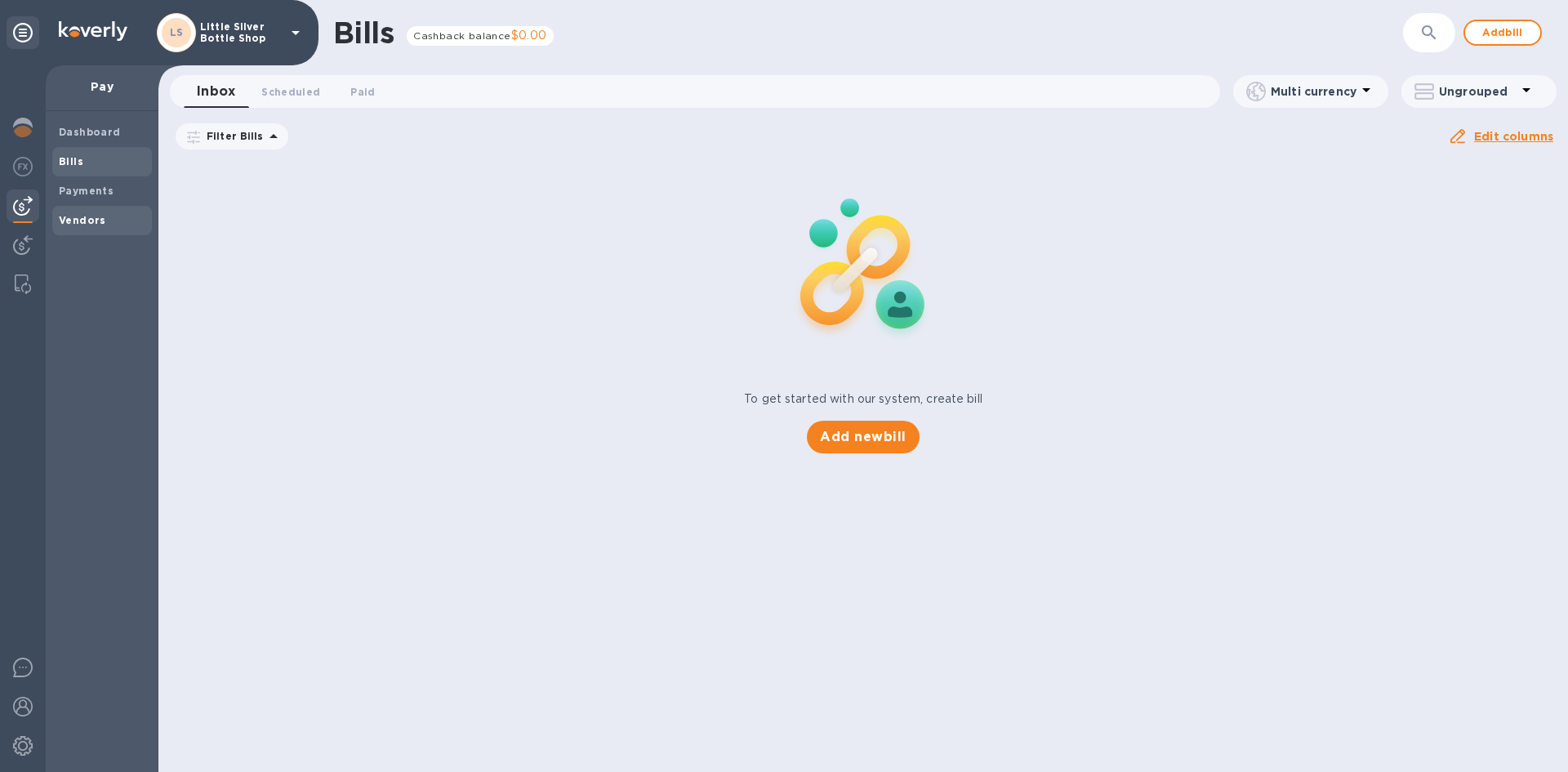
click at [99, 217] on b "Vendors" at bounding box center [83, 221] width 48 height 12
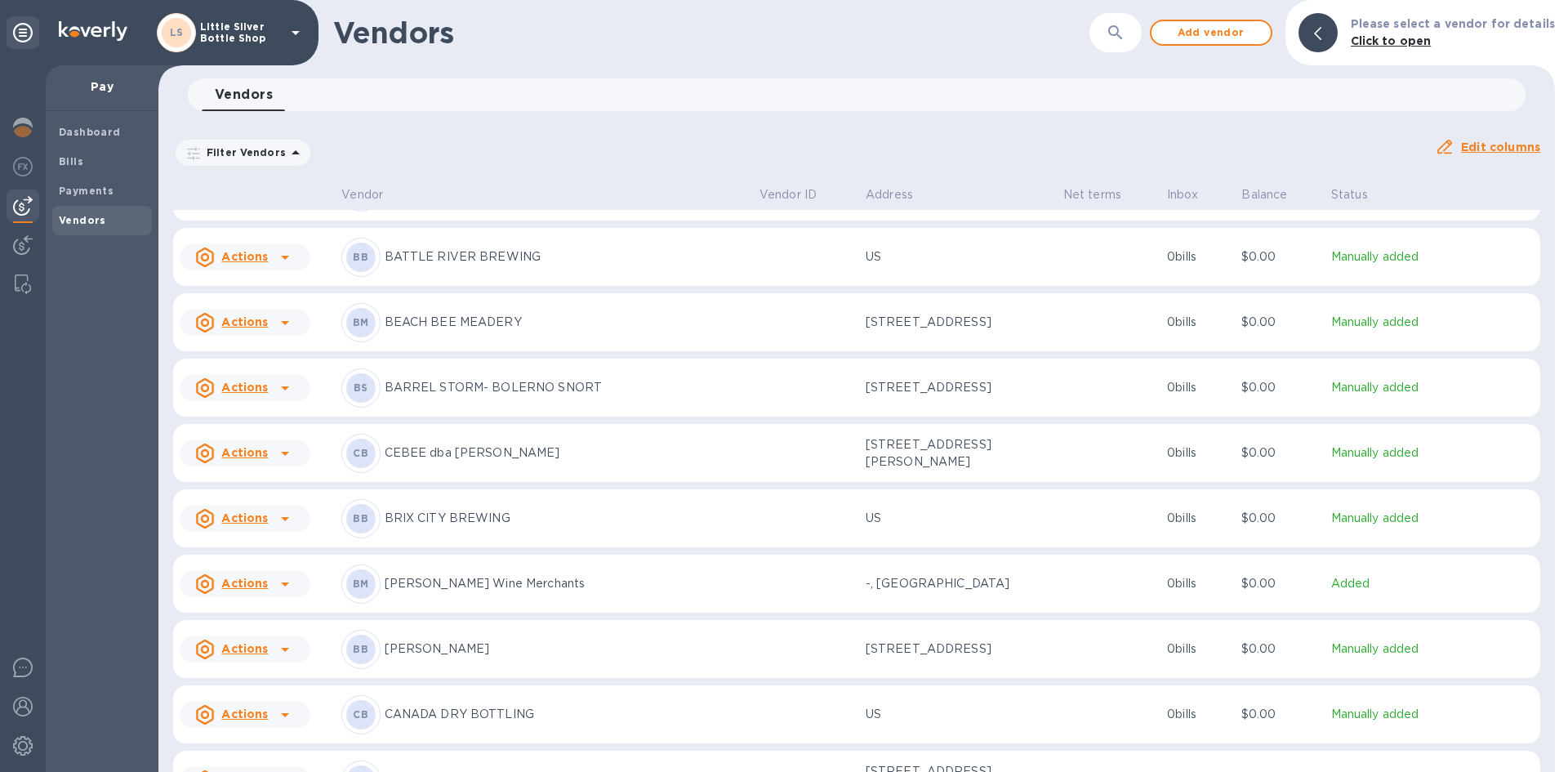
scroll to position [326, 0]
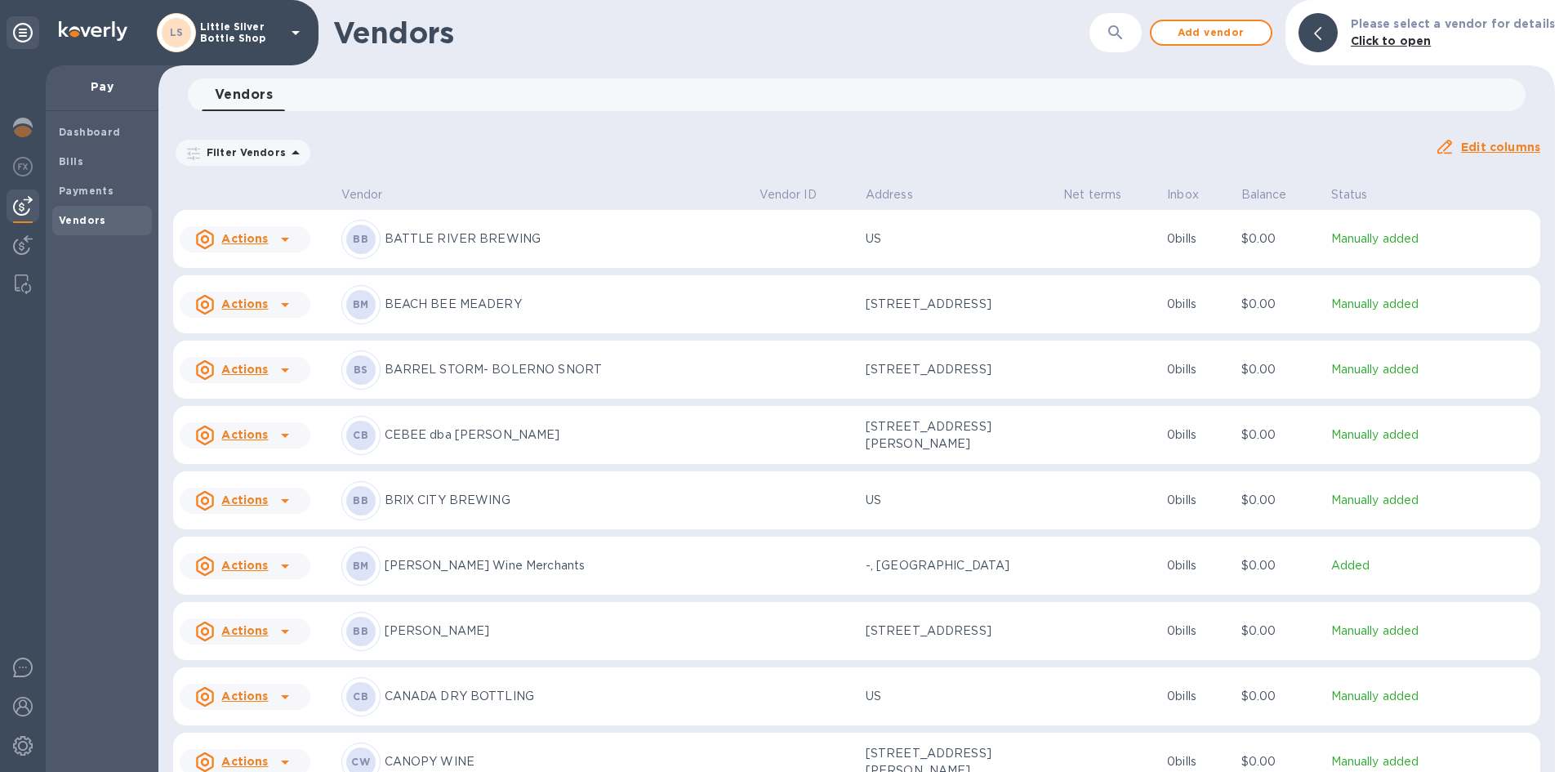
click at [421, 566] on p "Banville Wine Merchants" at bounding box center [566, 565] width 362 height 17
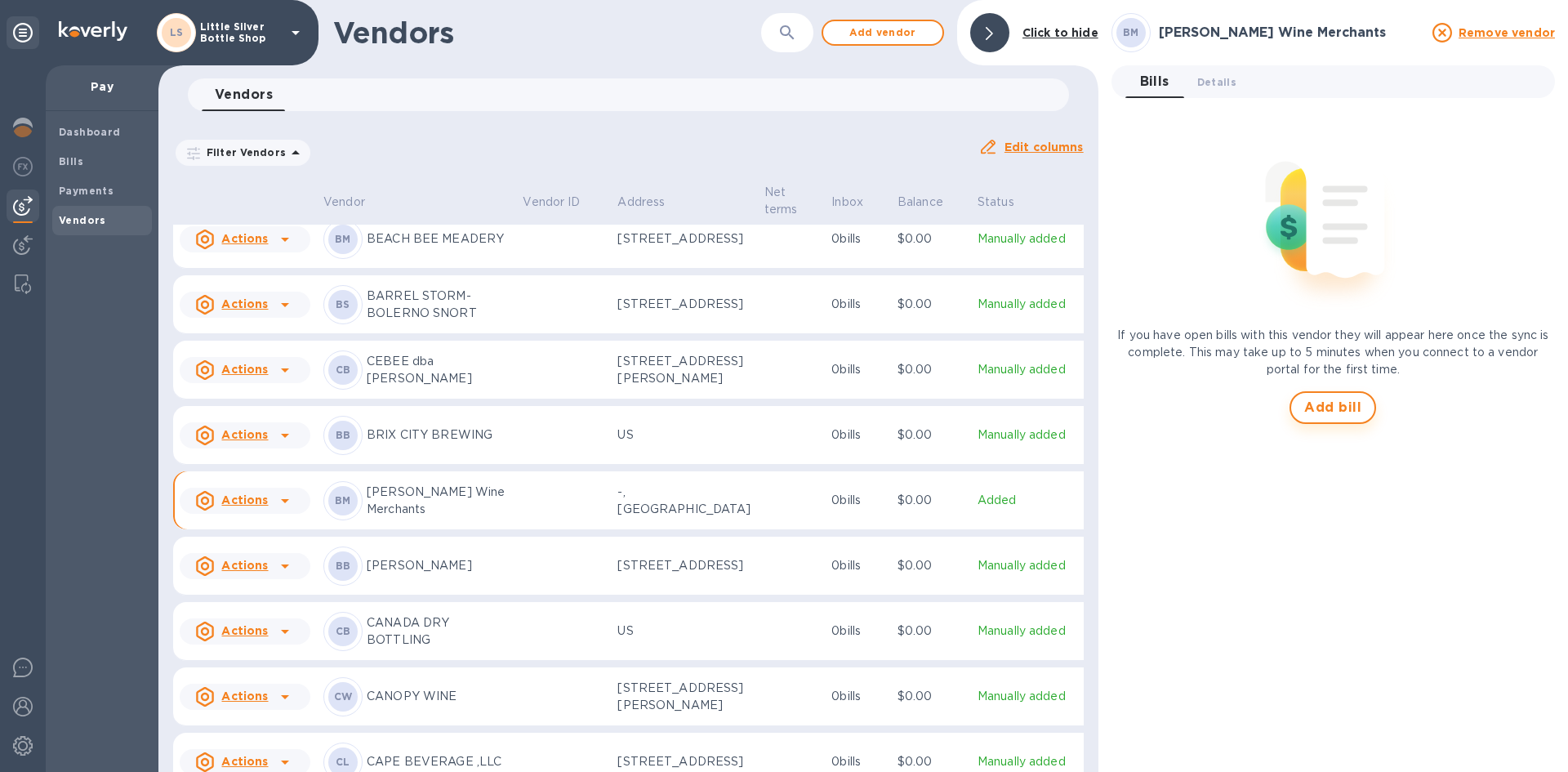
click at [1322, 406] on span "Add bill" at bounding box center [1332, 408] width 57 height 19
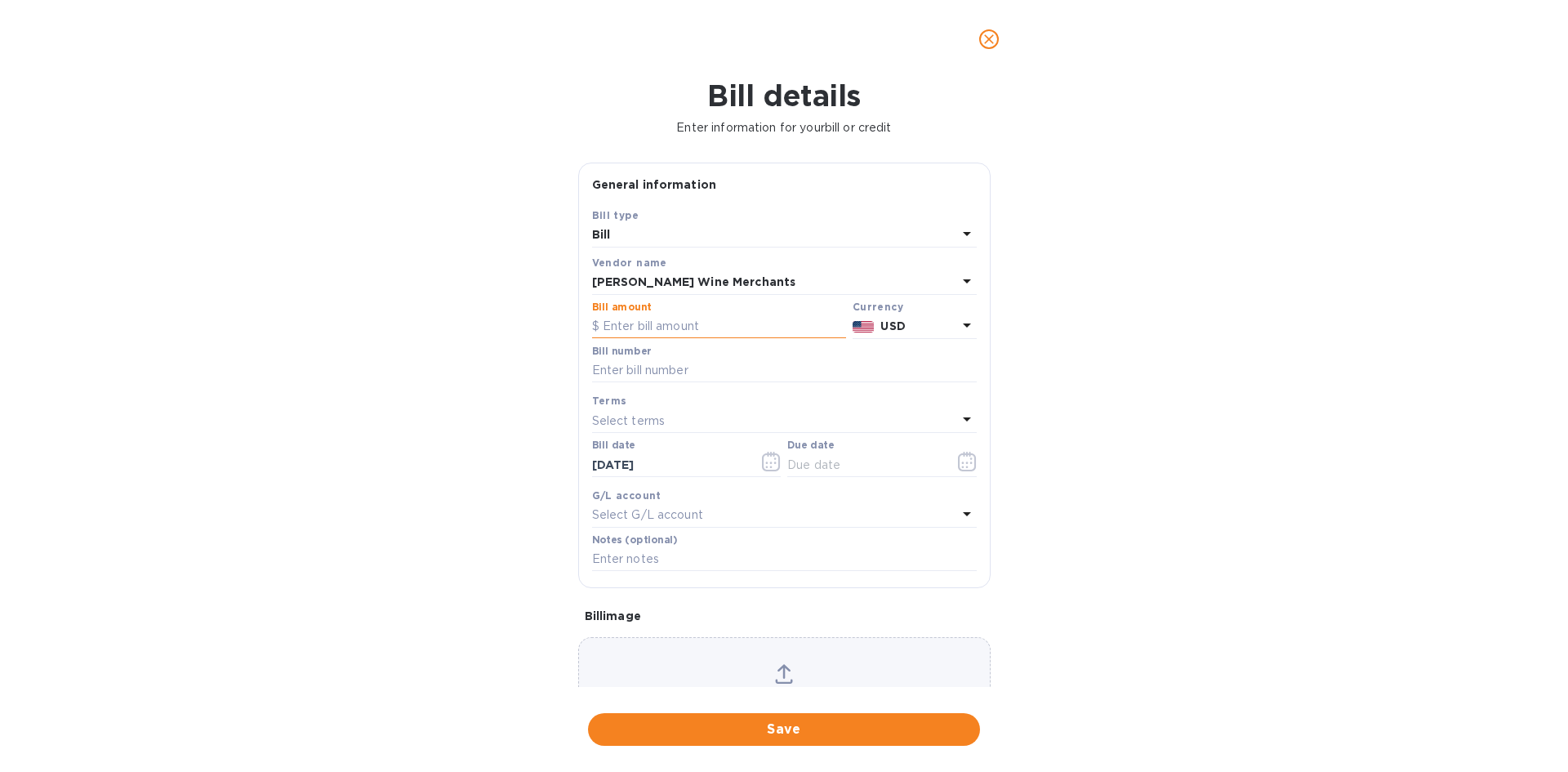
click at [732, 323] on input "text" at bounding box center [719, 326] width 254 height 25
type input "320.00"
click at [710, 377] on input "text" at bounding box center [784, 371] width 385 height 25
type input "880"
click at [671, 423] on div "Select terms" at bounding box center [775, 421] width 365 height 23
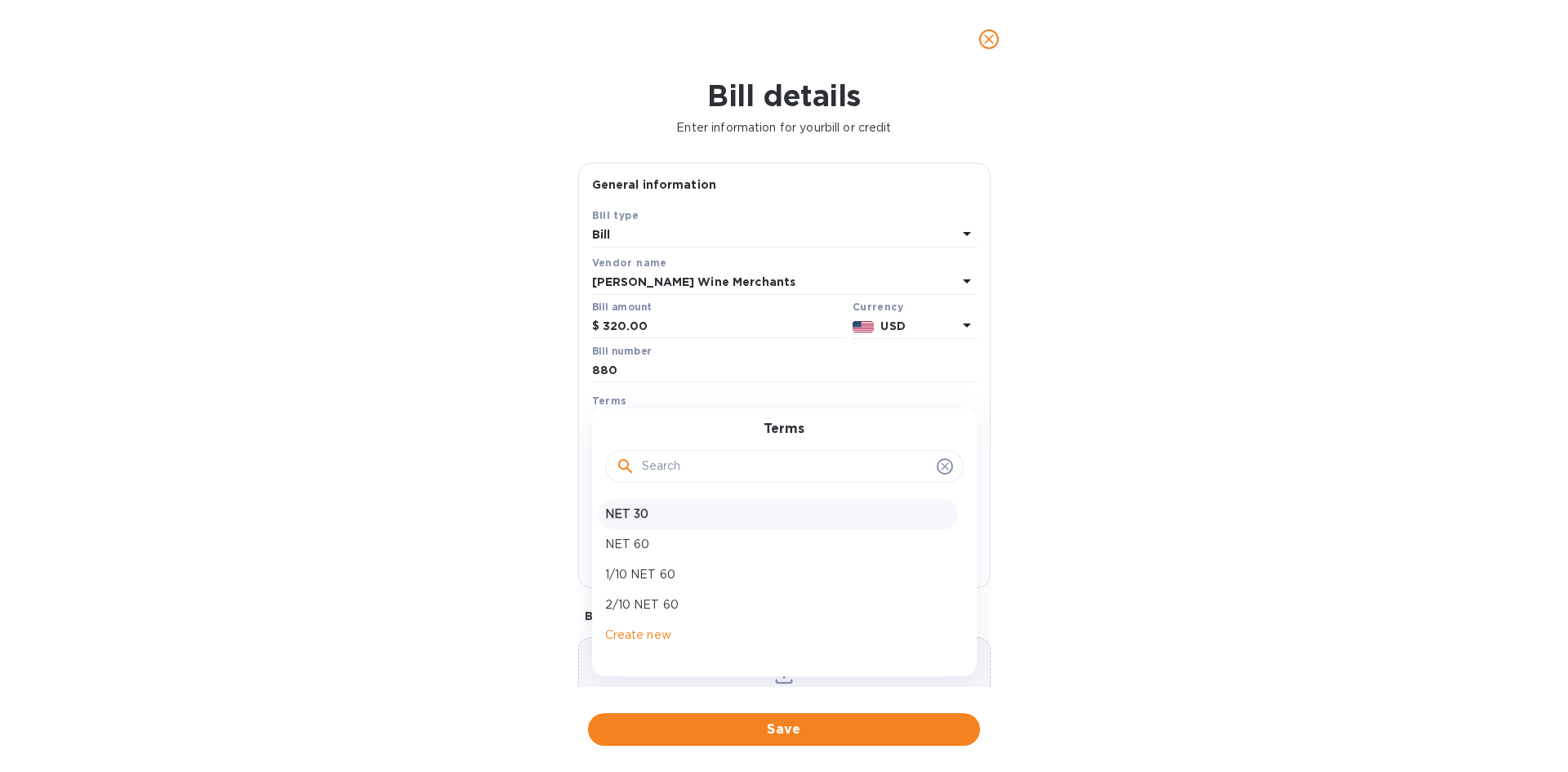
click at [663, 509] on p "NET 30" at bounding box center [778, 513] width 346 height 17
type input "10/10/2025"
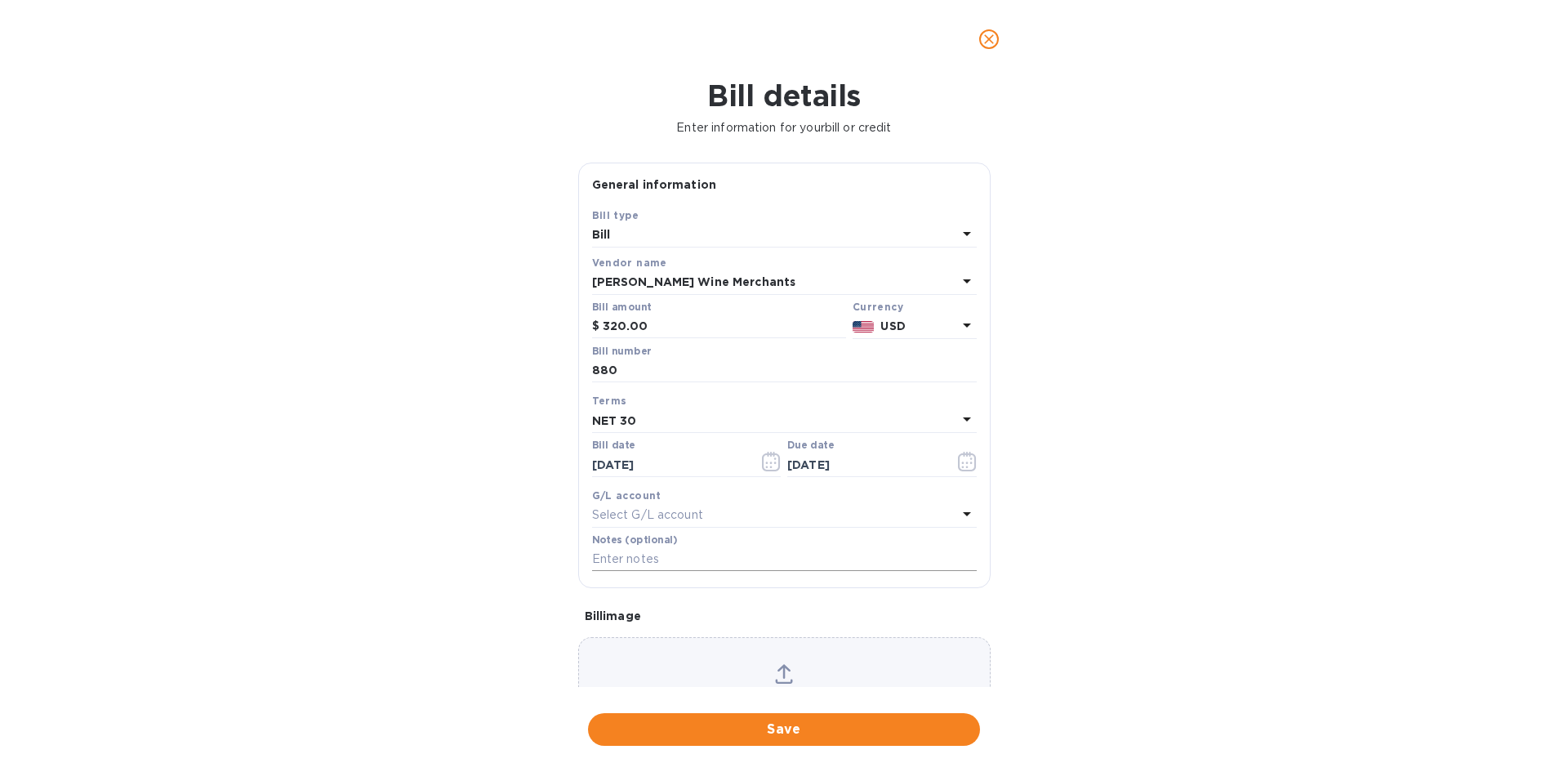
click at [643, 561] on input "text" at bounding box center [784, 559] width 385 height 25
type input "1-29950"
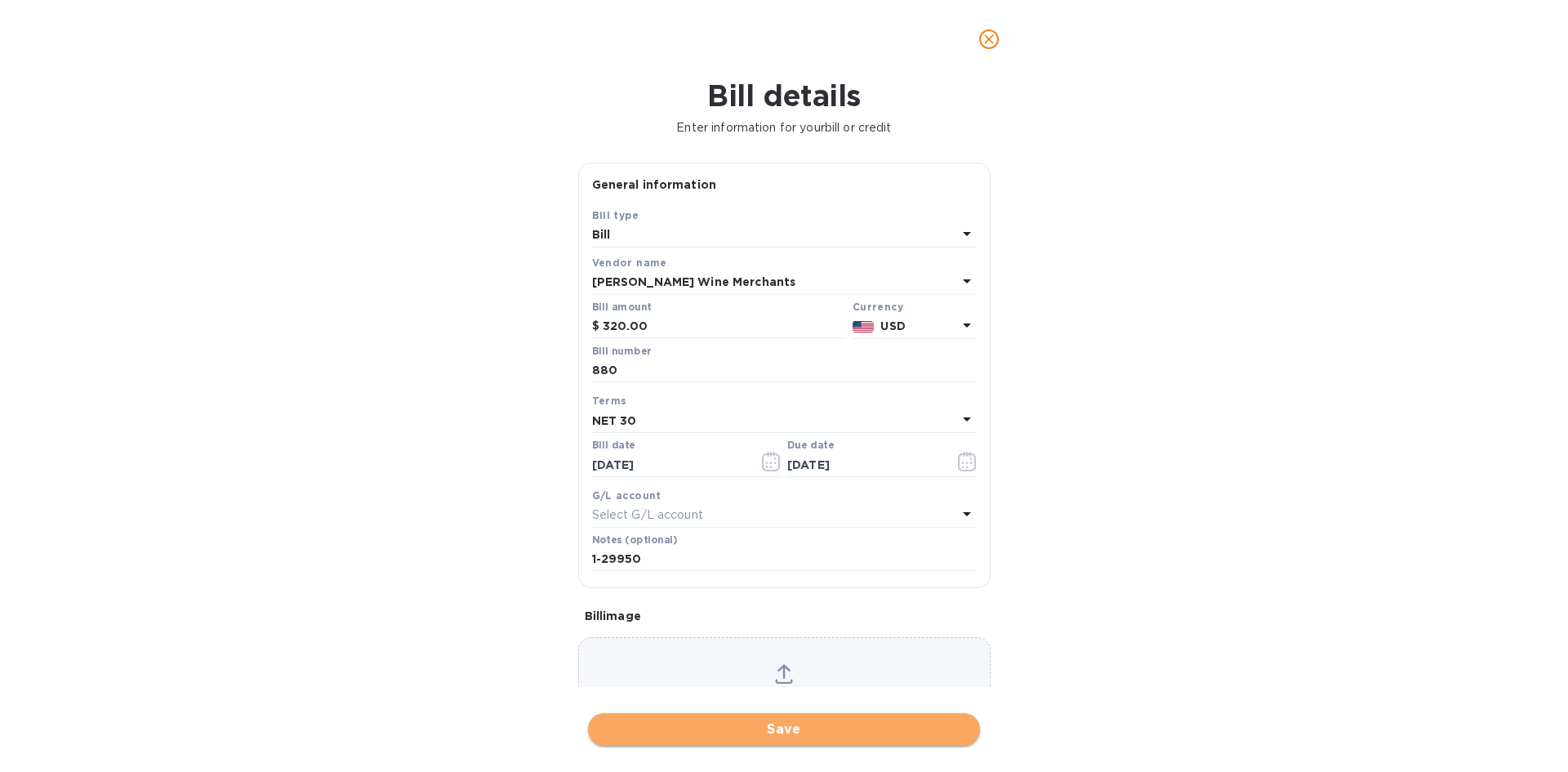
click at [819, 726] on span "Save" at bounding box center [784, 730] width 366 height 19
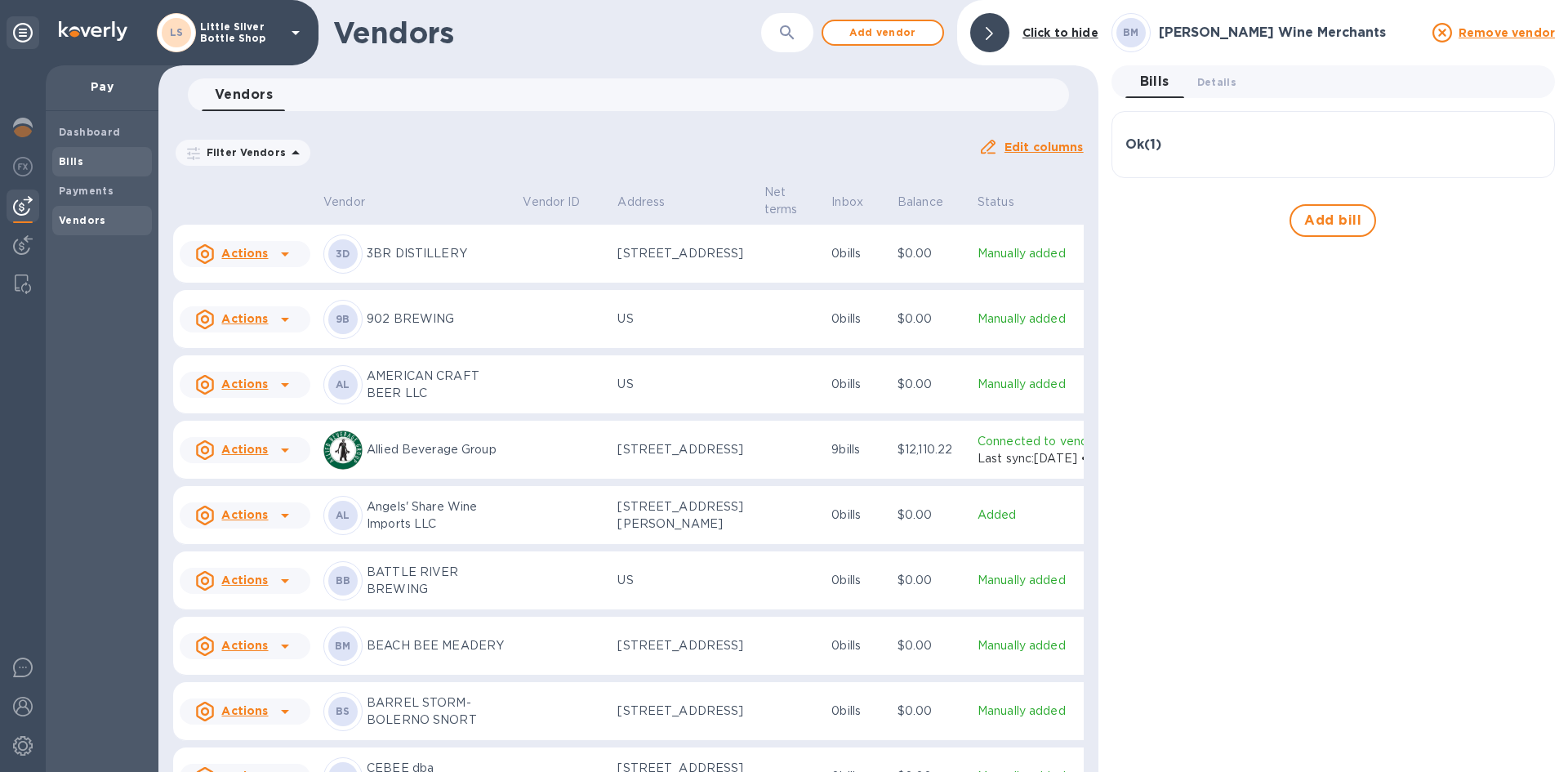
click at [117, 160] on span "Bills" at bounding box center [102, 161] width 86 height 17
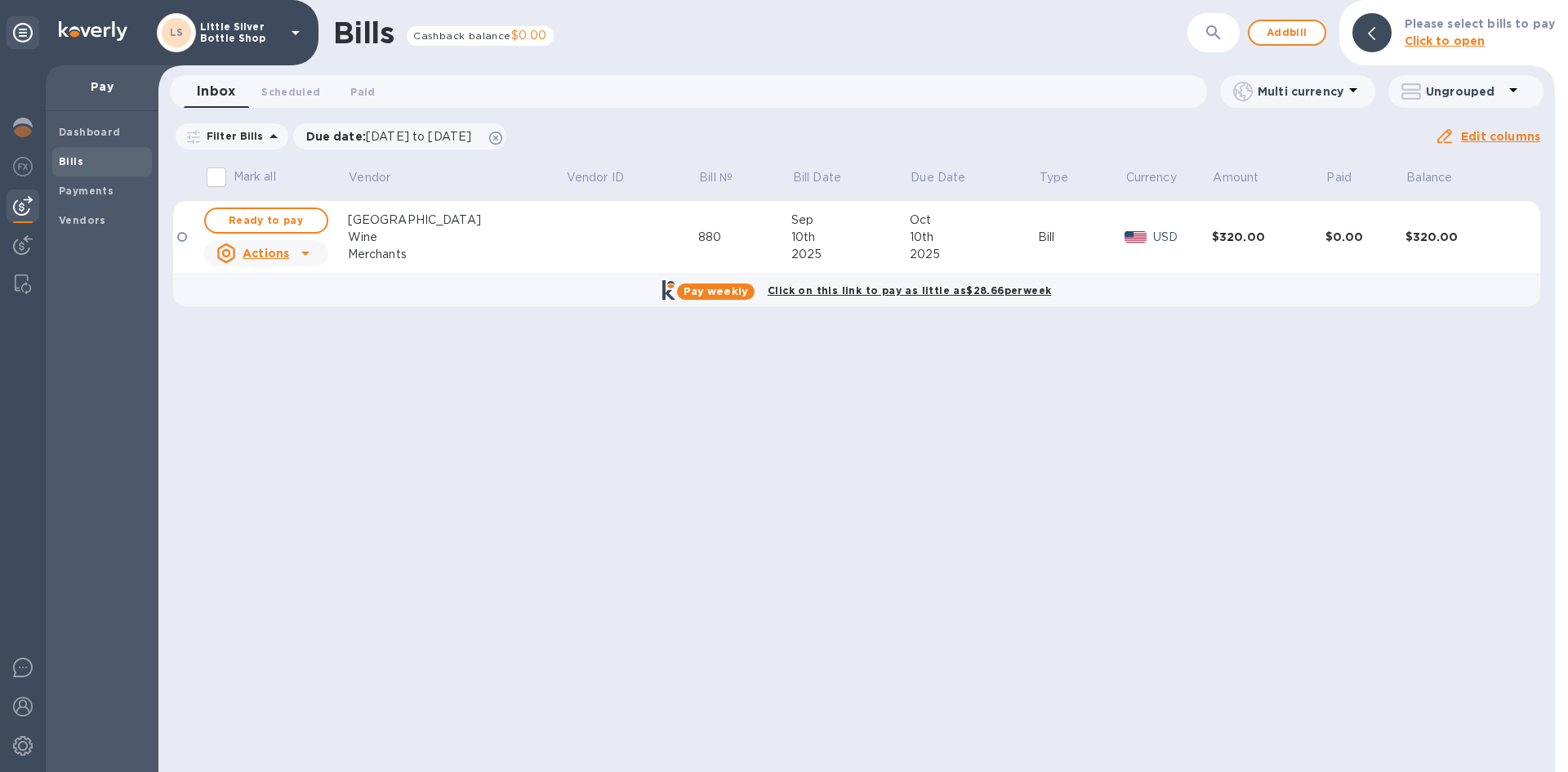
click at [259, 223] on span "Ready to pay" at bounding box center [266, 221] width 94 height 19
checkbox input "true"
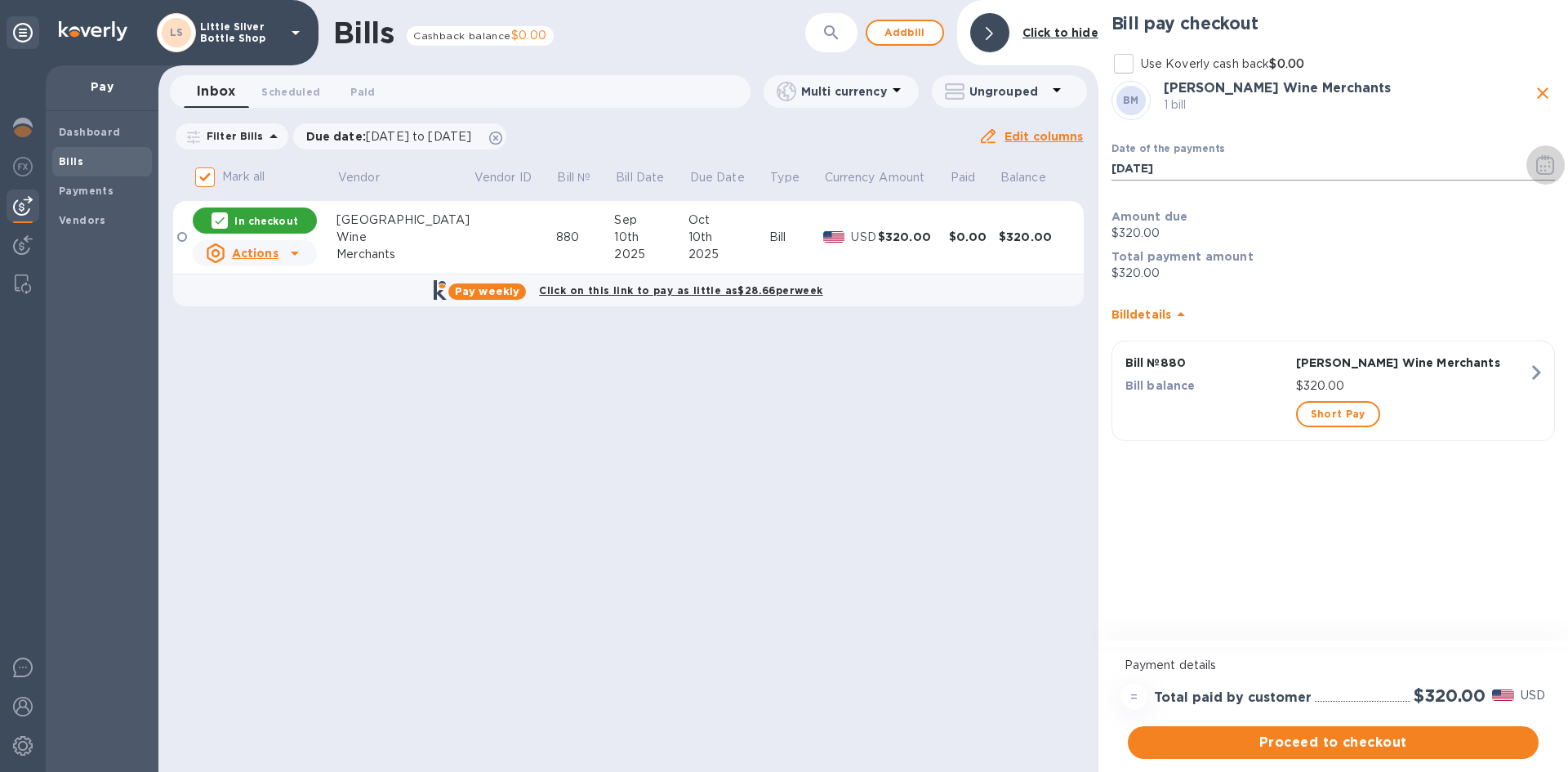
click at [1542, 169] on icon "button" at bounding box center [1545, 165] width 19 height 19
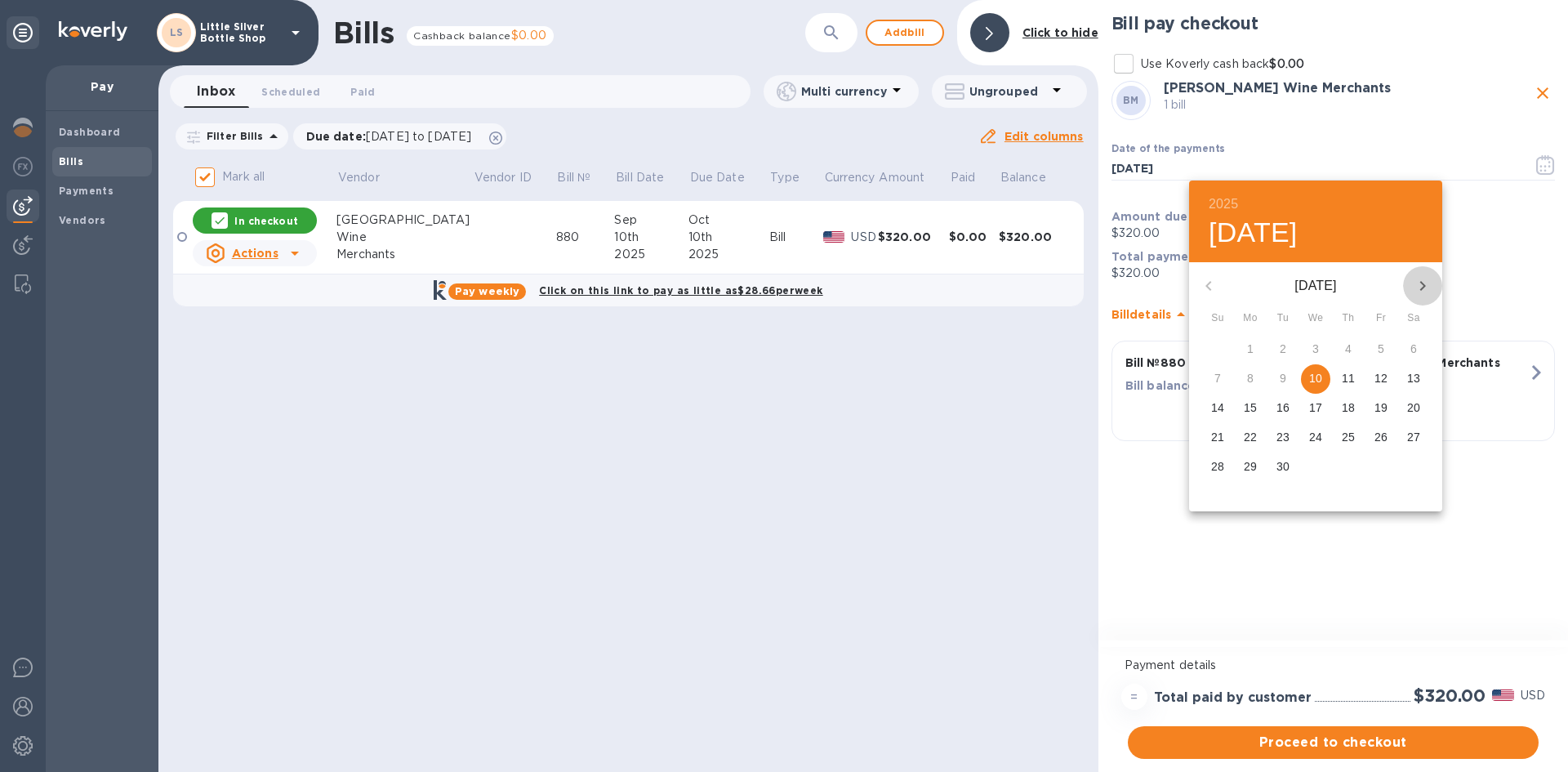
click at [1429, 290] on icon "button" at bounding box center [1422, 286] width 19 height 19
click at [1346, 347] on p "2" at bounding box center [1348, 349] width 6 height 17
type input "10/02/2025"
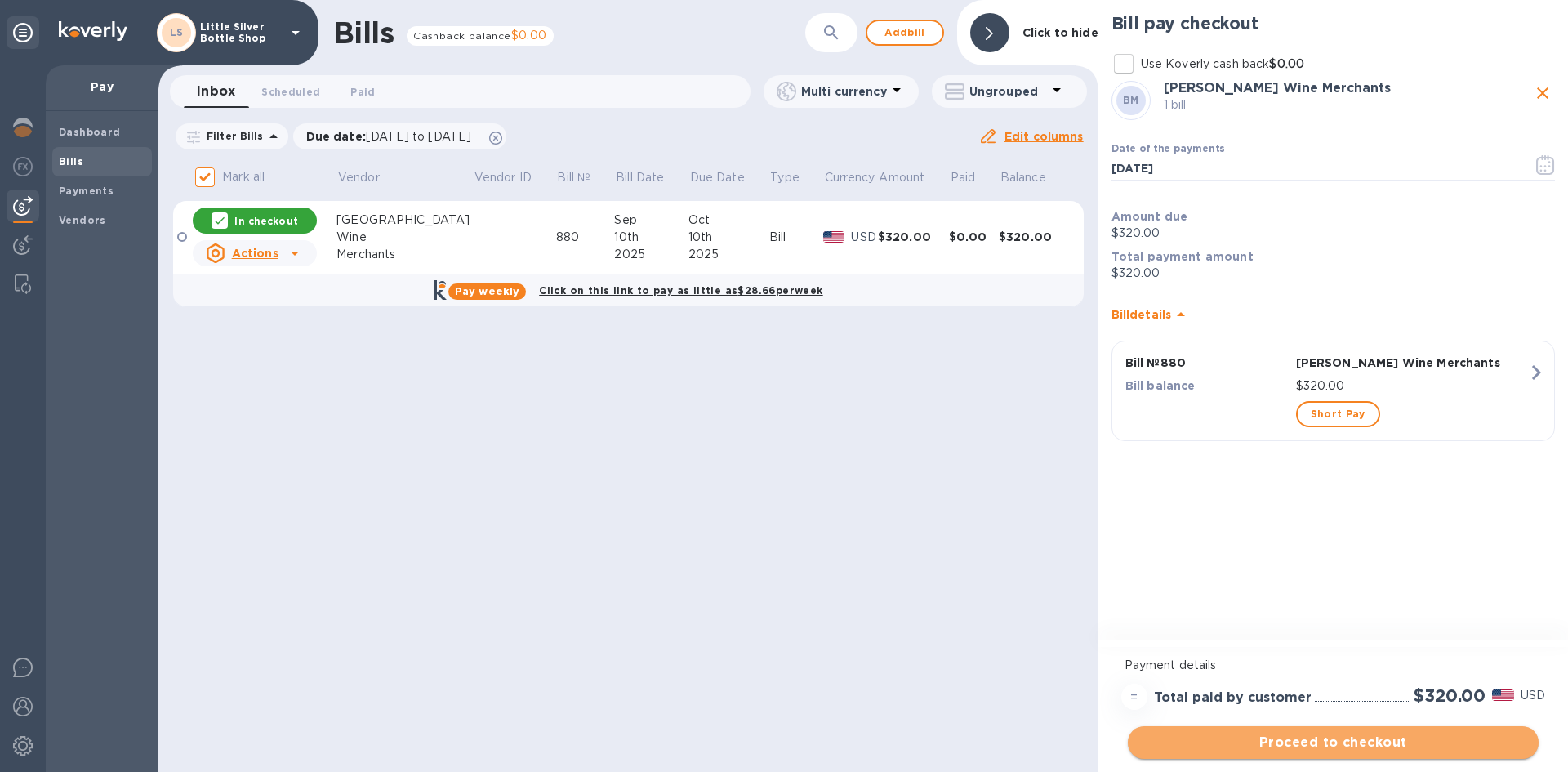
click at [1378, 738] on span "Proceed to checkout" at bounding box center [1333, 742] width 385 height 19
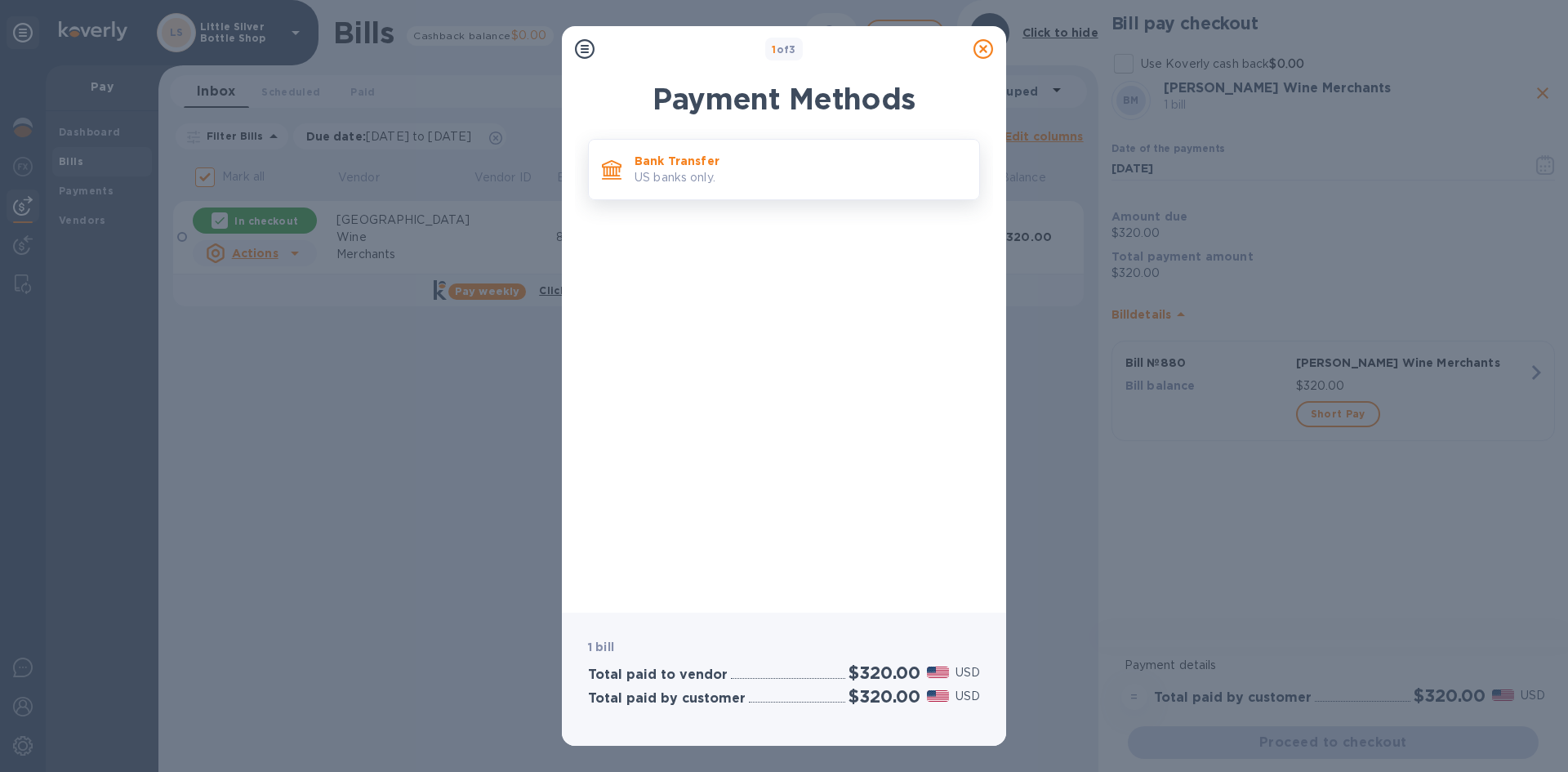
click at [843, 158] on p "Bank Transfer" at bounding box center [800, 161] width 332 height 17
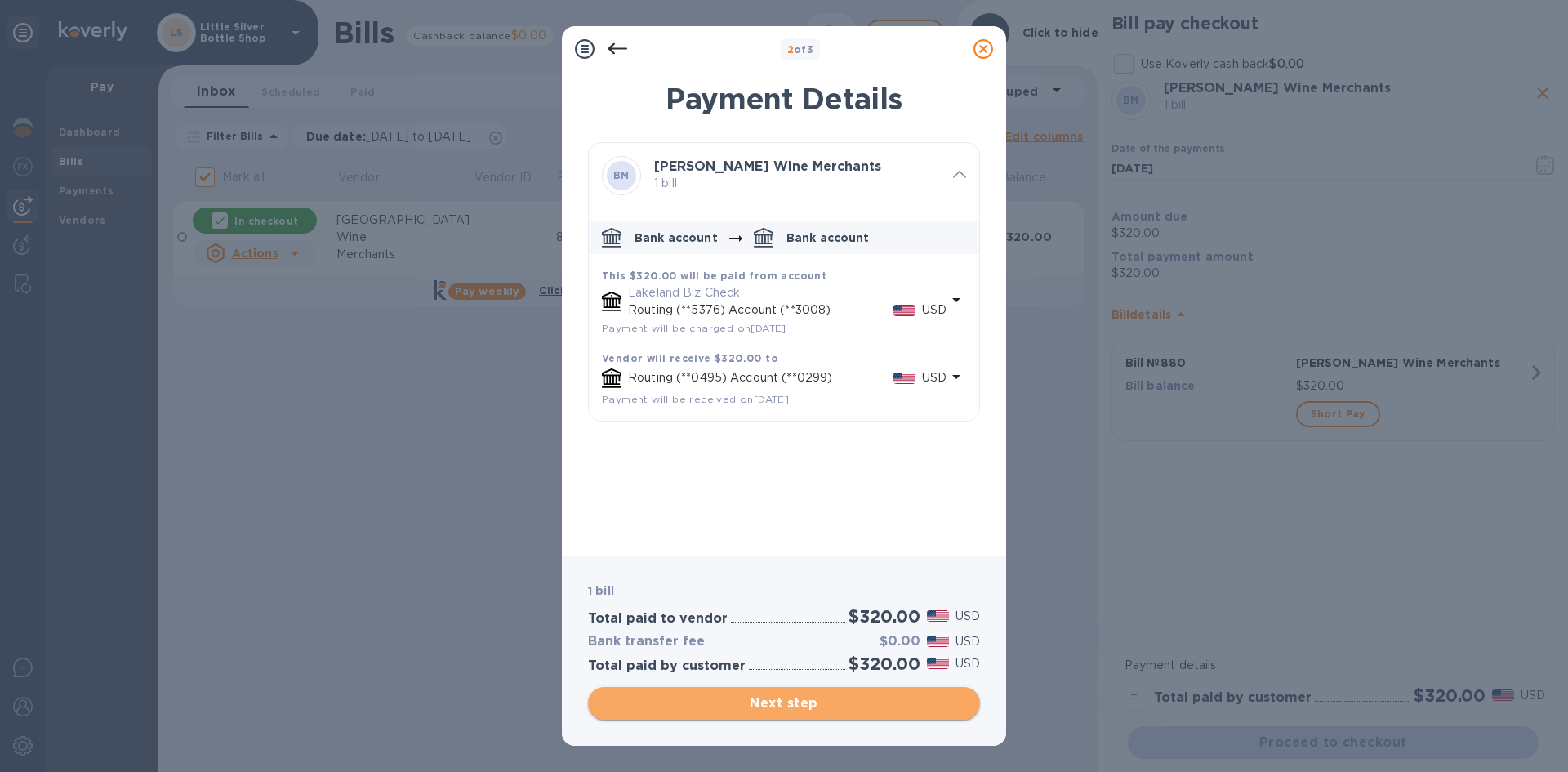
click at [867, 700] on span "Next step" at bounding box center [784, 703] width 366 height 19
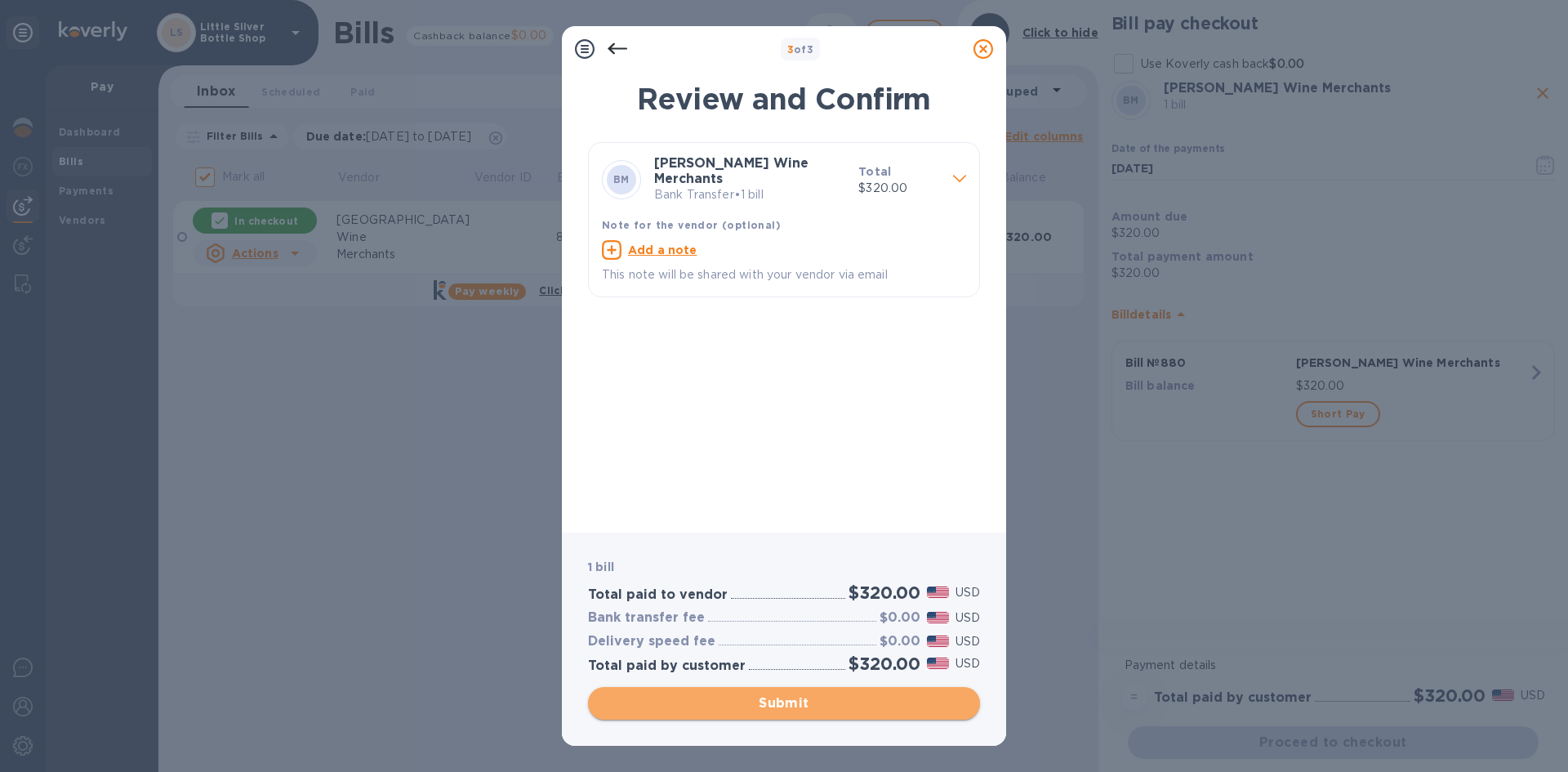
click at [867, 700] on span "Submit" at bounding box center [784, 703] width 366 height 19
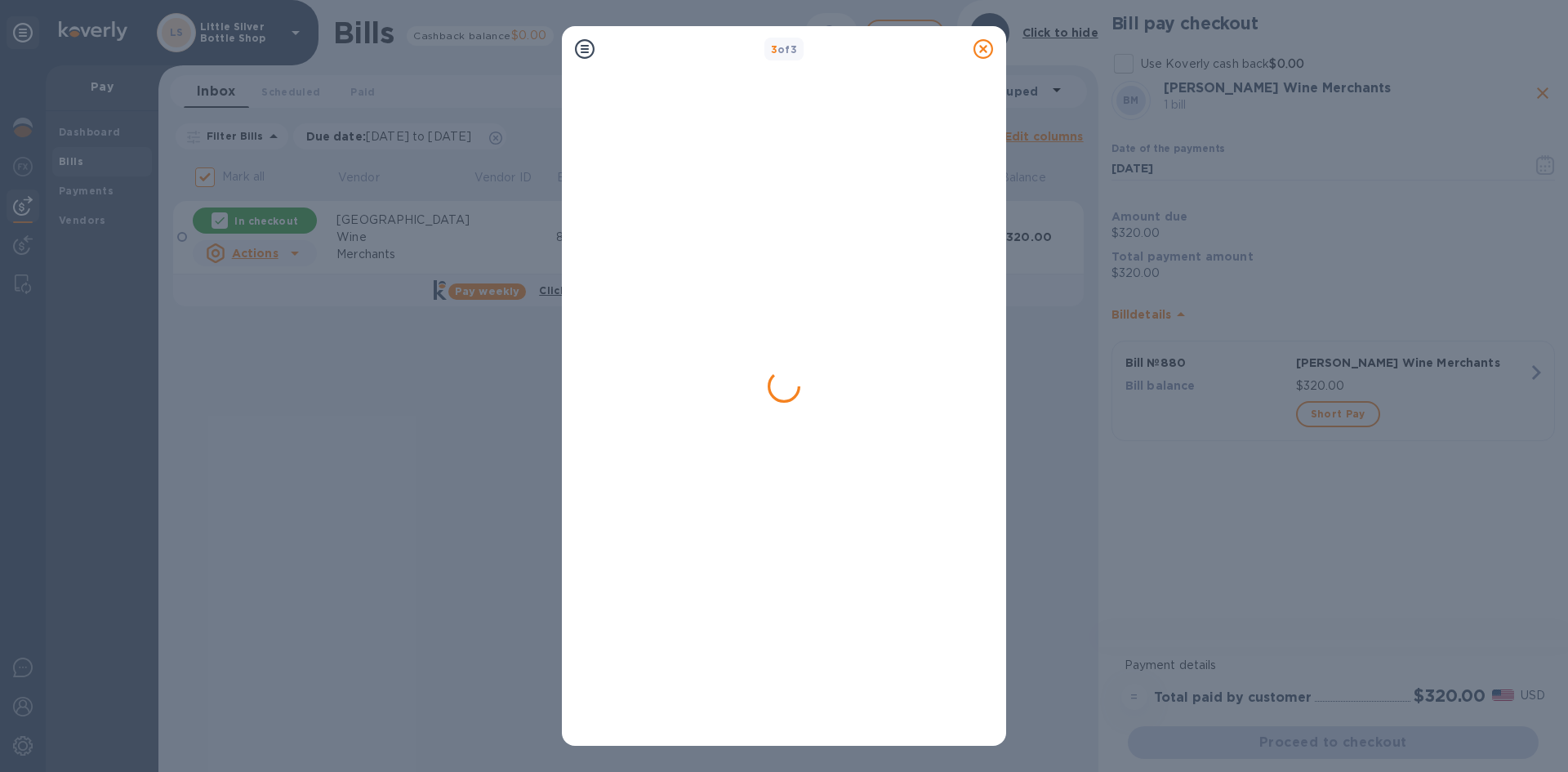
checkbox input "false"
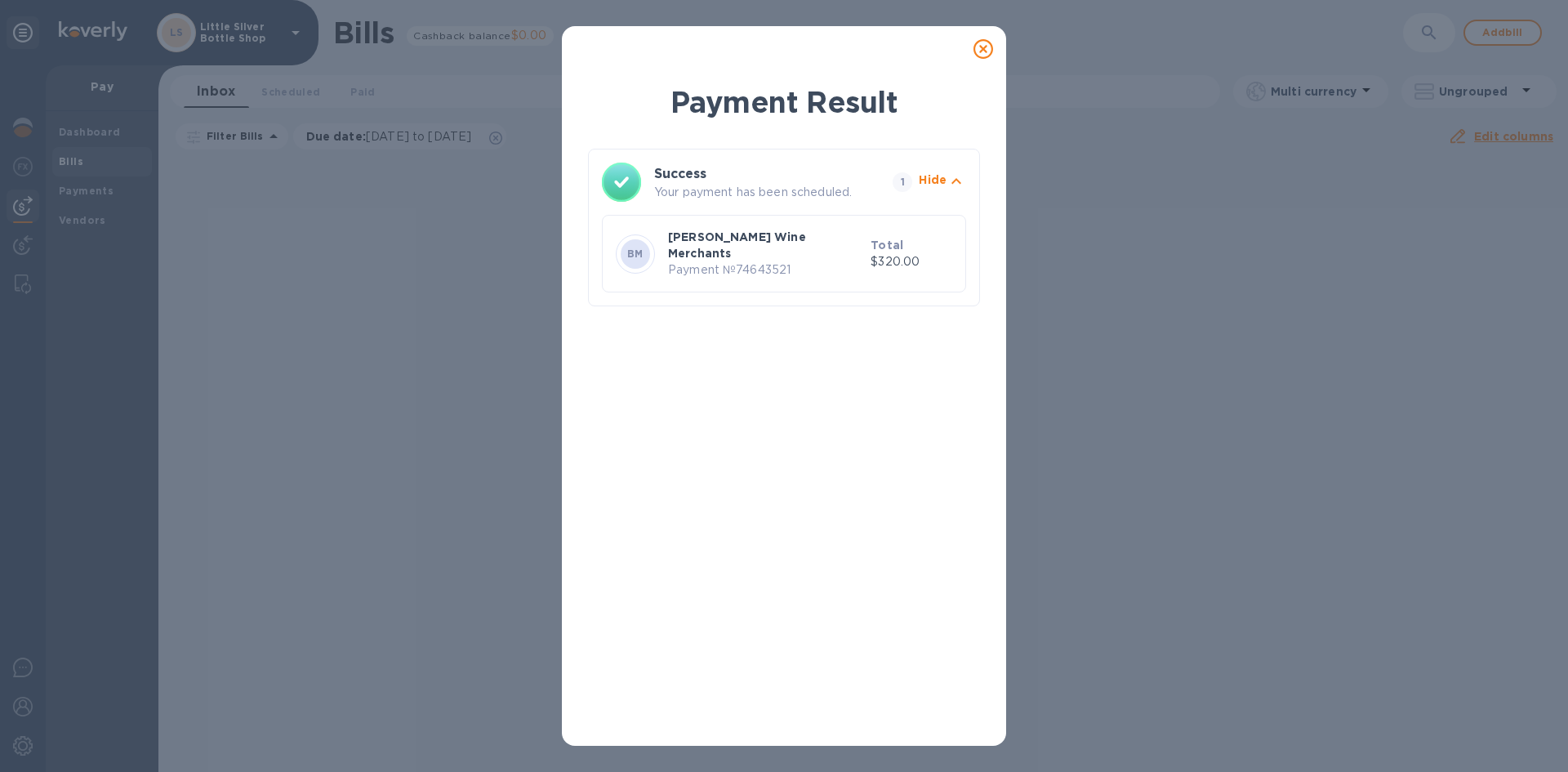
click at [975, 50] on icon at bounding box center [983, 49] width 19 height 19
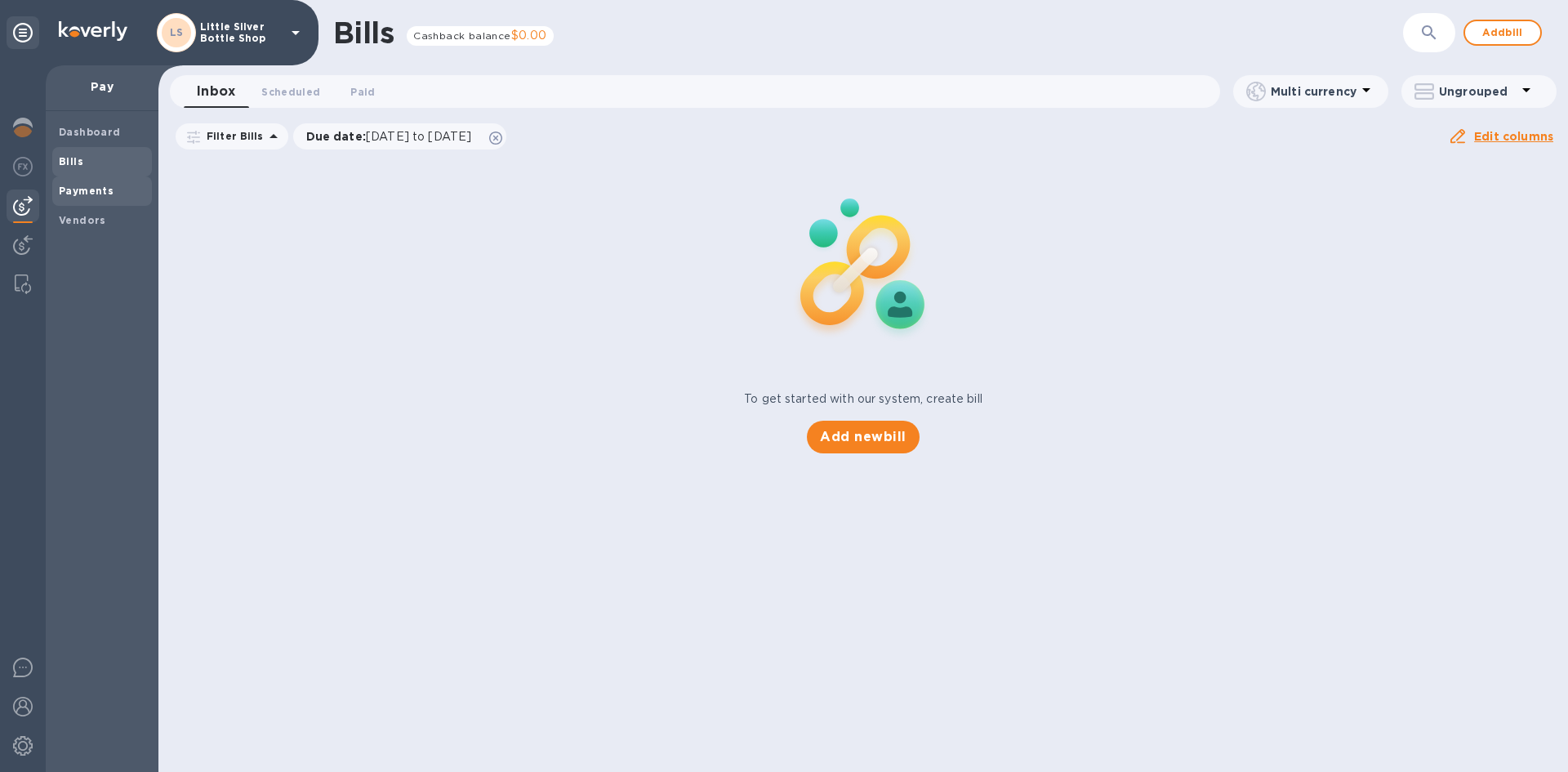
click at [103, 184] on b "Payments" at bounding box center [86, 191] width 55 height 12
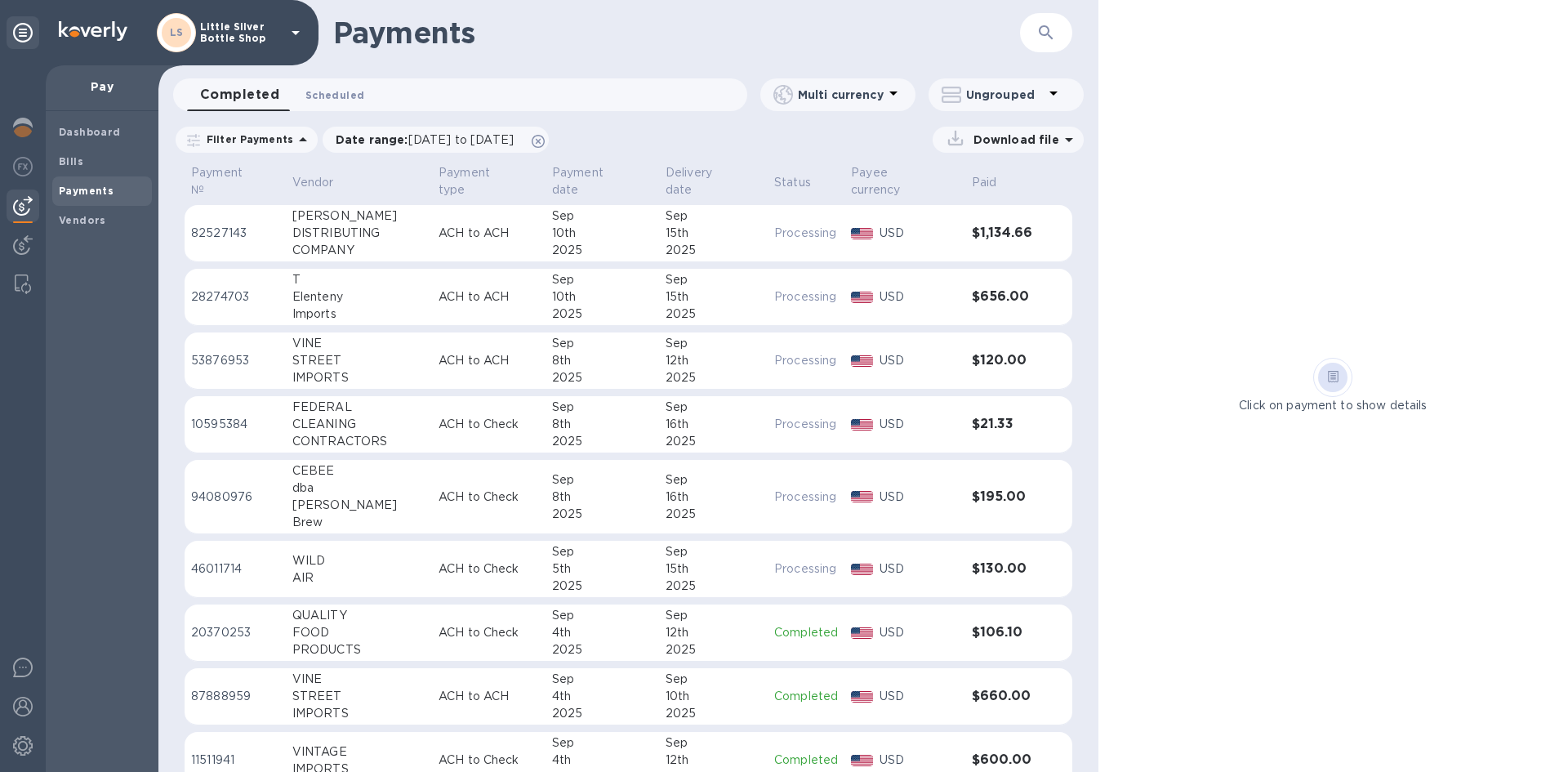
click at [312, 94] on span "Scheduled 0" at bounding box center [334, 94] width 59 height 17
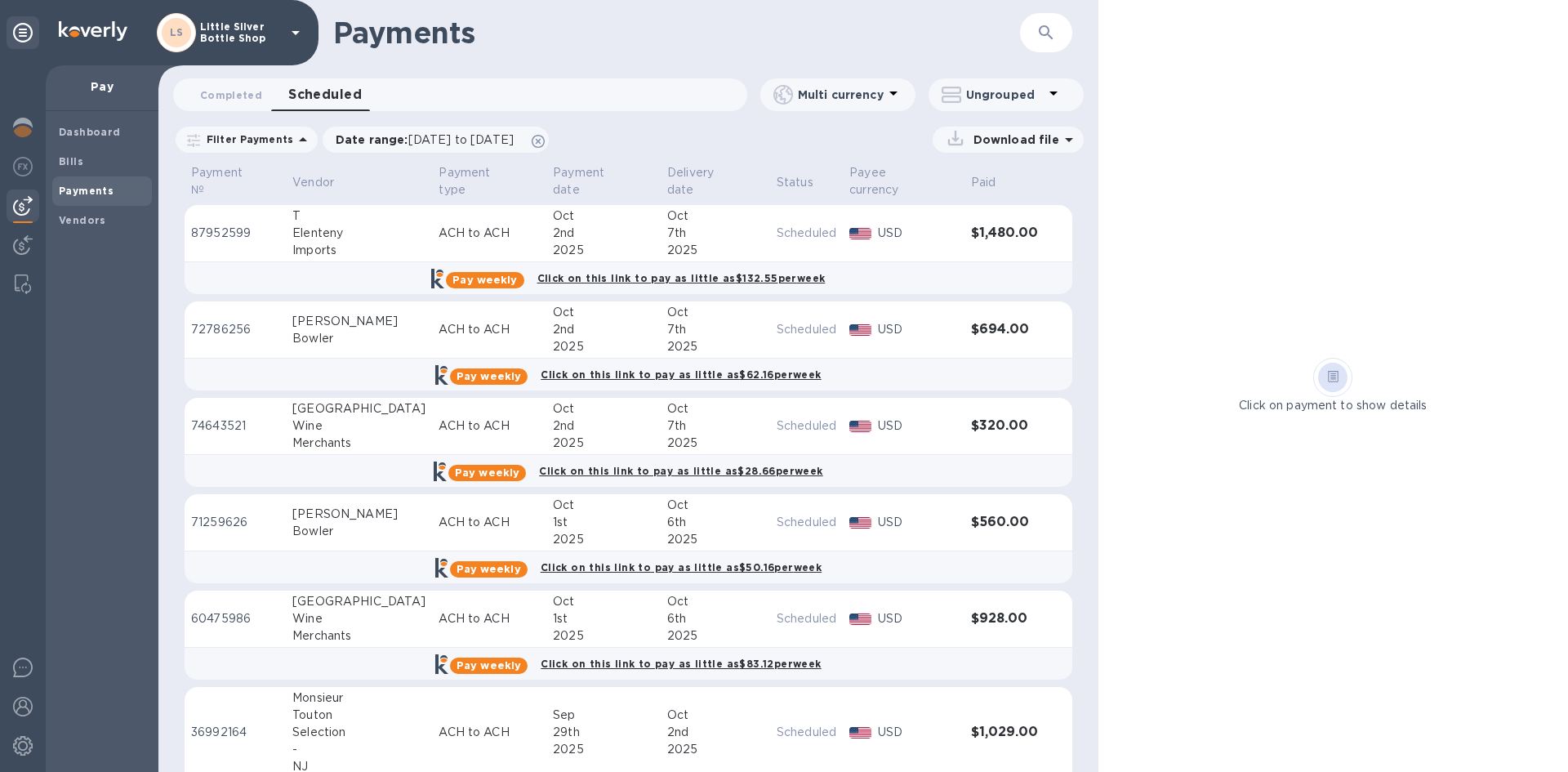
click at [318, 610] on div "Wine" at bounding box center [358, 618] width 133 height 17
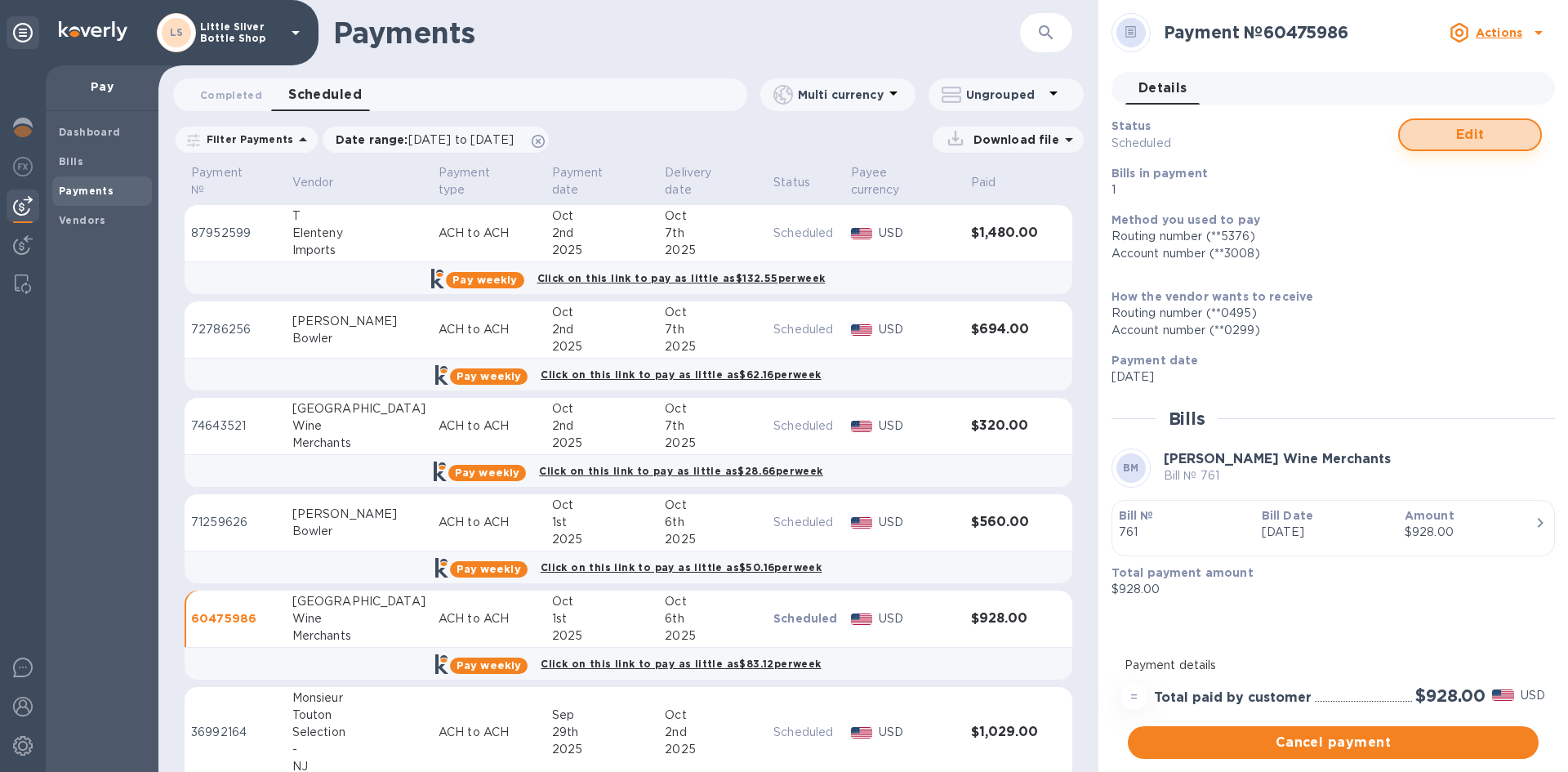
click at [1498, 133] on span "Edit" at bounding box center [1470, 135] width 115 height 19
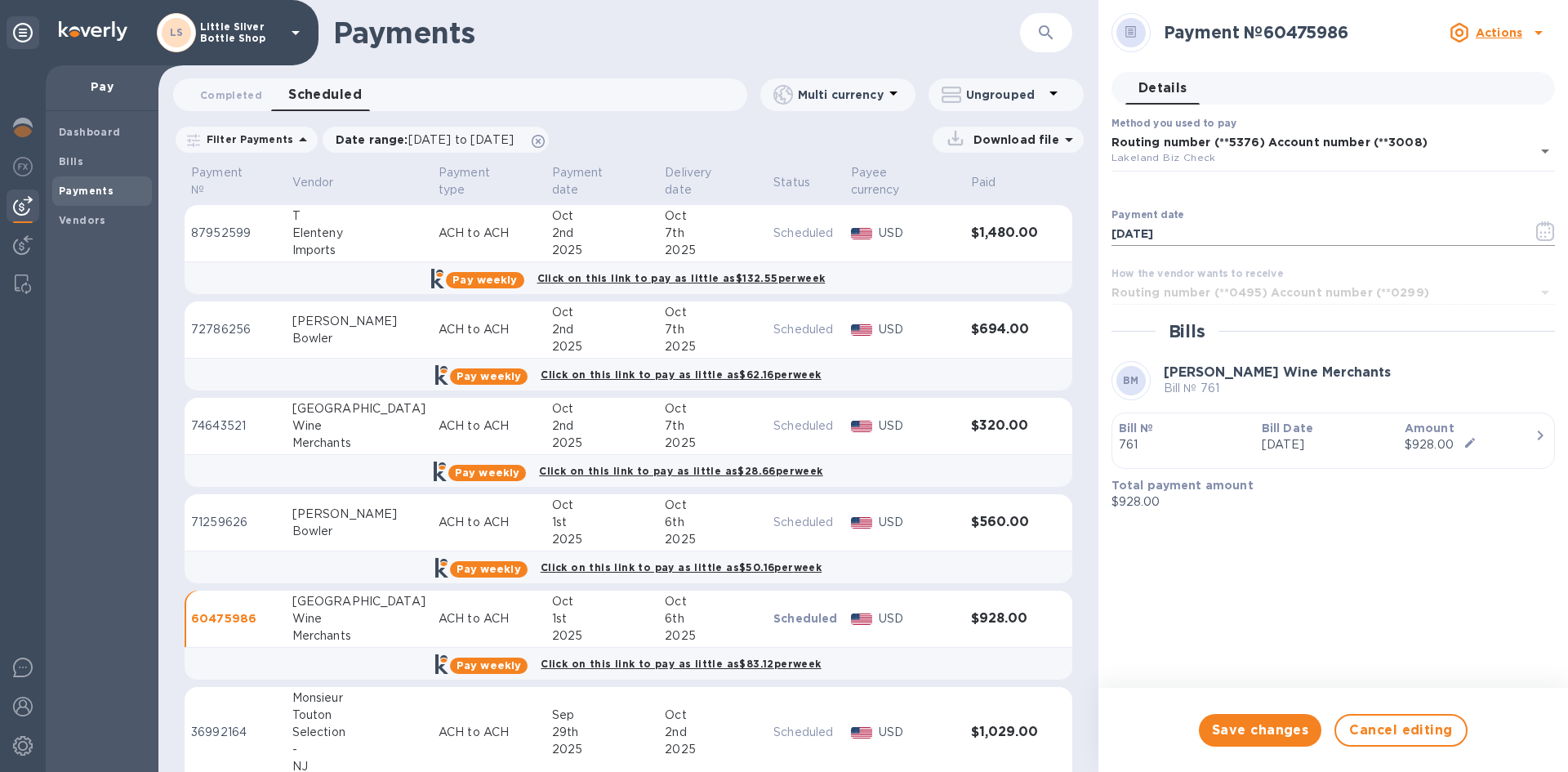
click at [1543, 221] on icon "button" at bounding box center [1545, 231] width 19 height 19
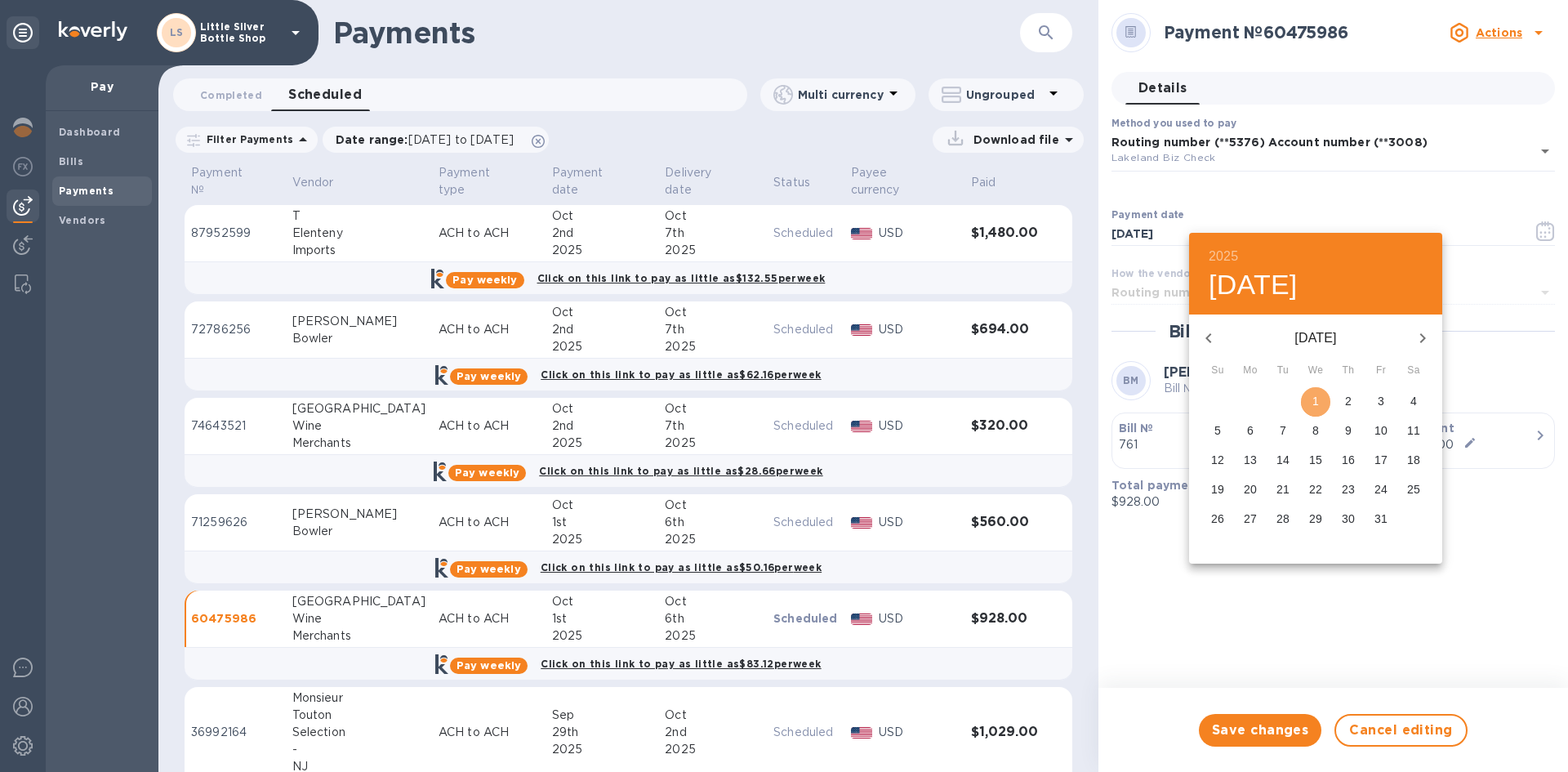
click at [1316, 401] on p "1" at bounding box center [1316, 401] width 6 height 17
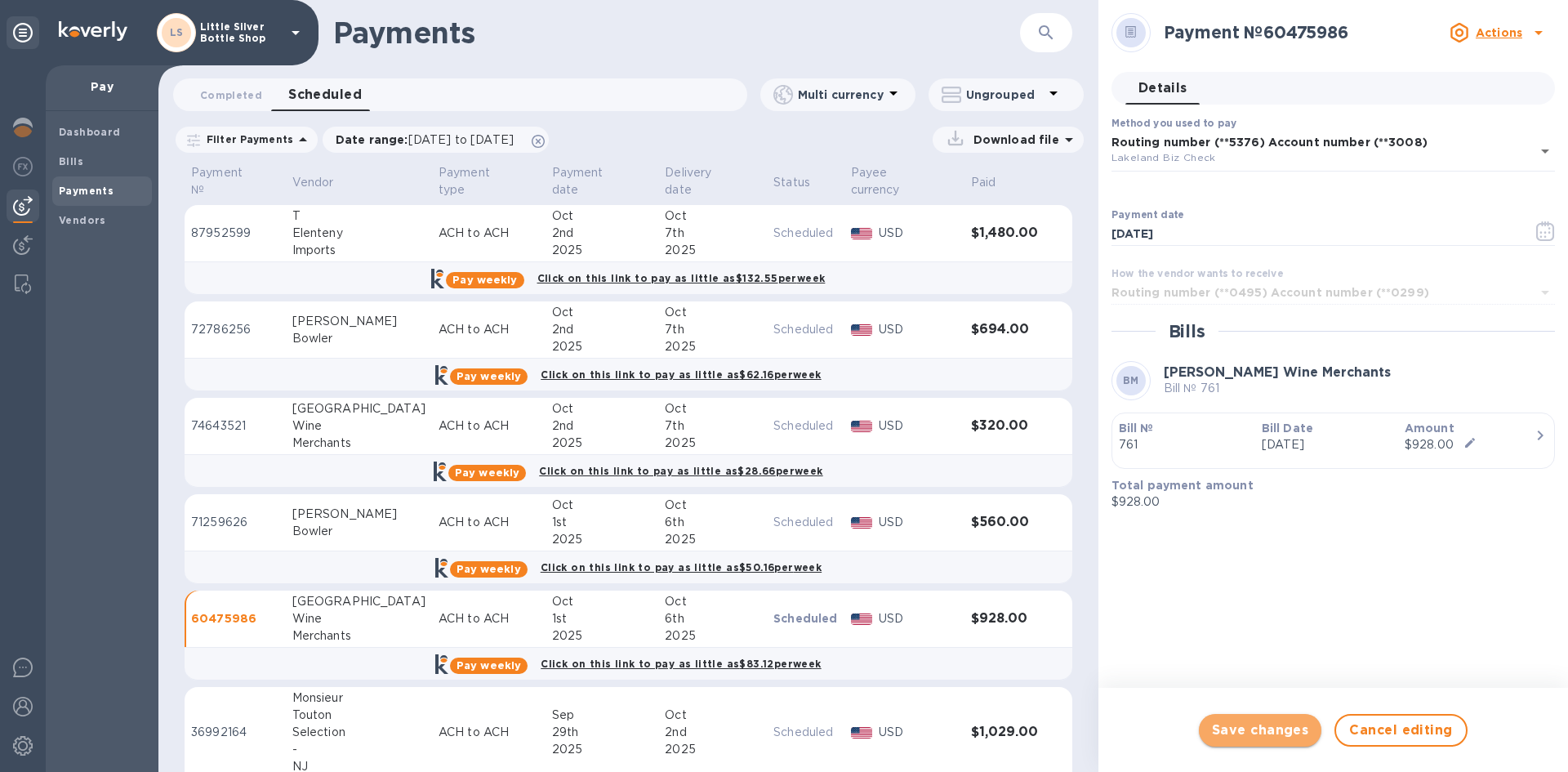
click at [1274, 723] on span "Save changes" at bounding box center [1261, 730] width 97 height 19
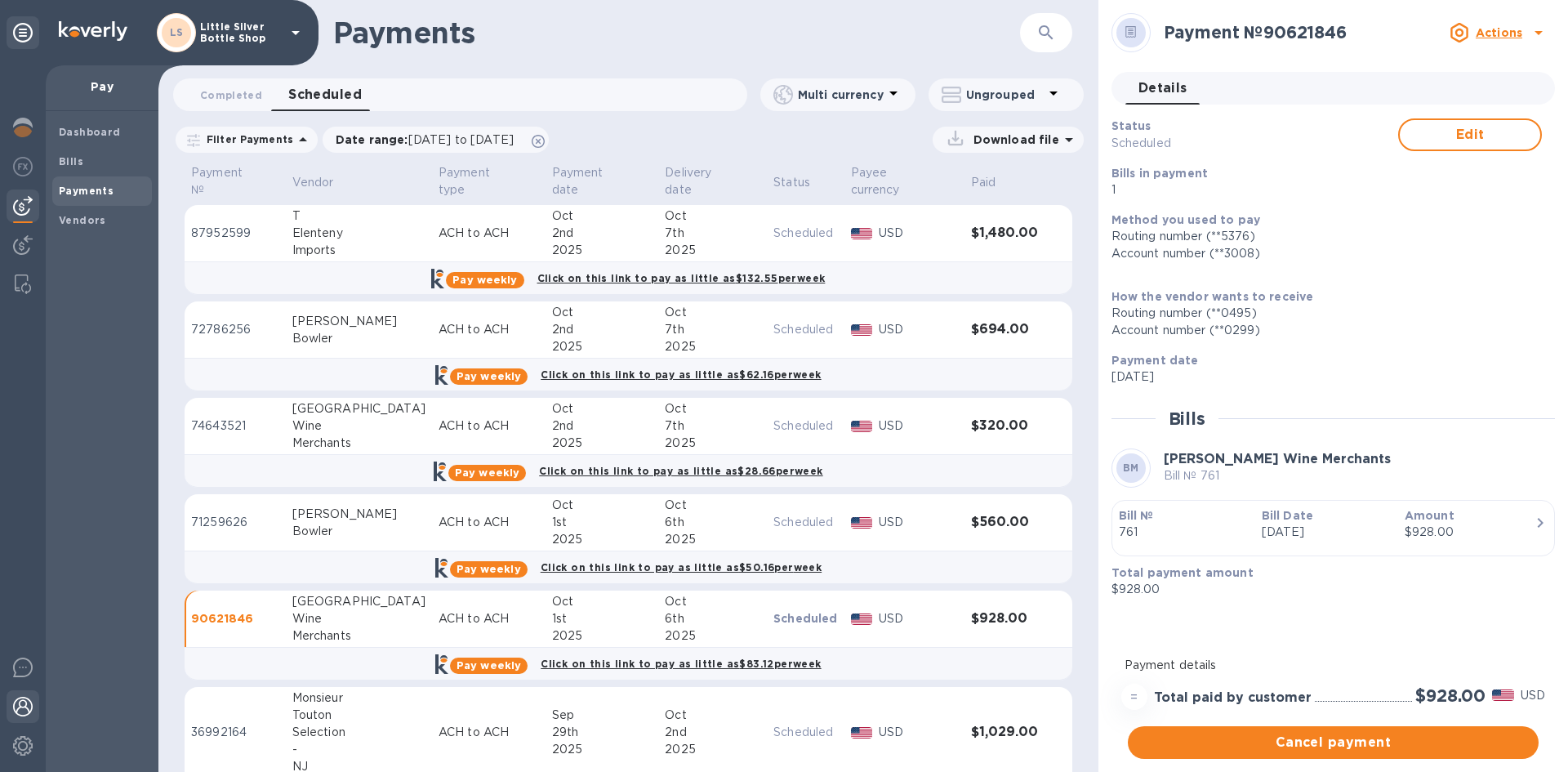
click at [28, 707] on img at bounding box center [23, 707] width 19 height 19
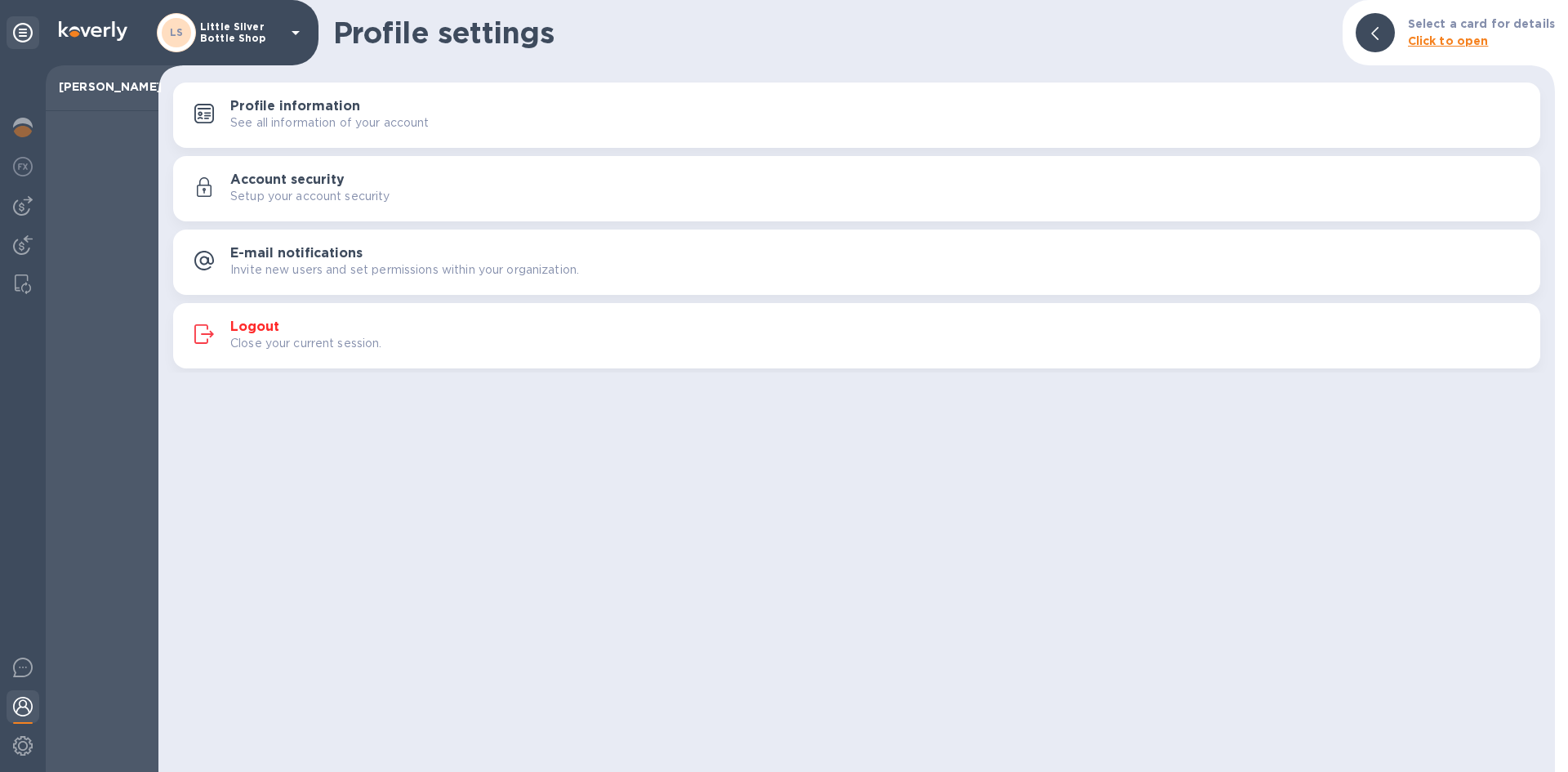
click at [265, 322] on h3 "Logout" at bounding box center [255, 327] width 49 height 16
